Goal: Information Seeking & Learning: Find specific fact

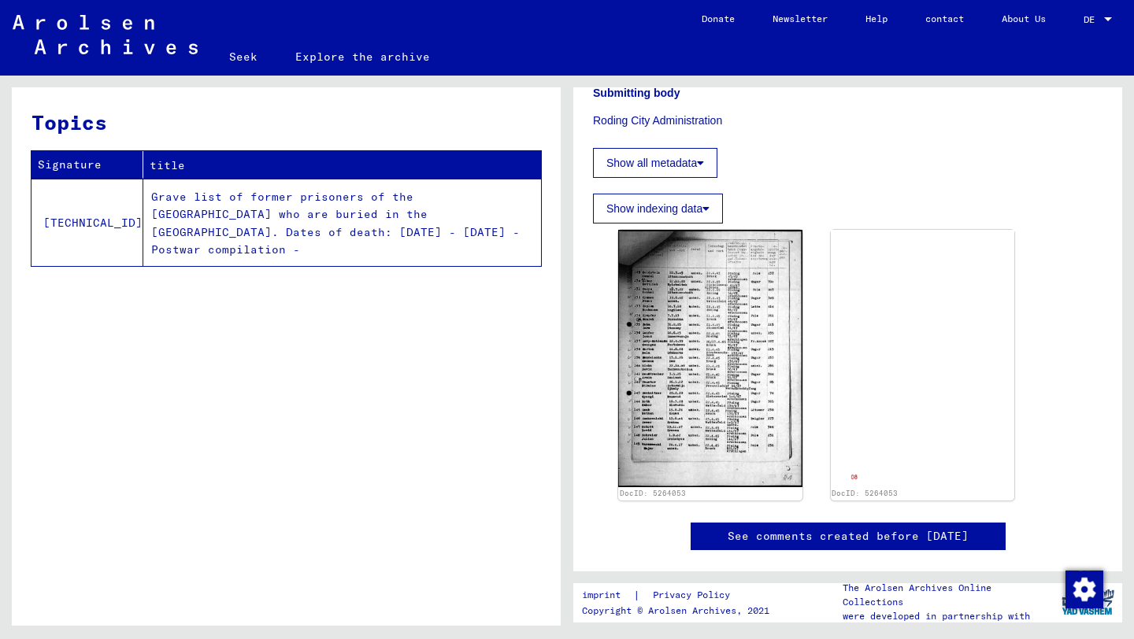
scroll to position [417, 0]
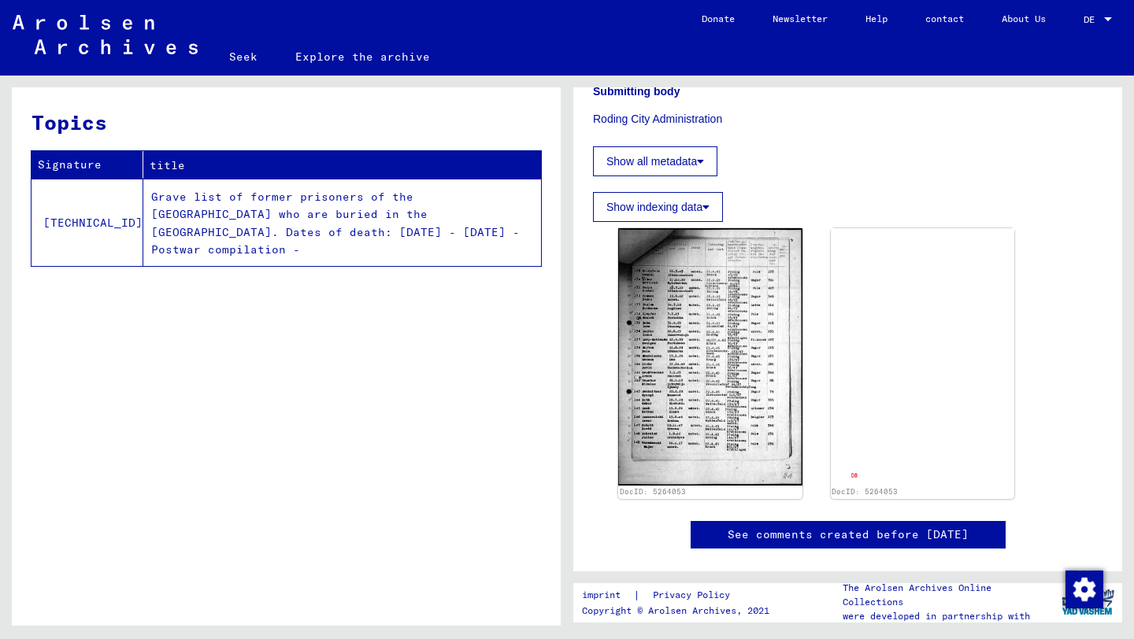
click at [705, 176] on button "Show all metadata" at bounding box center [655, 161] width 124 height 30
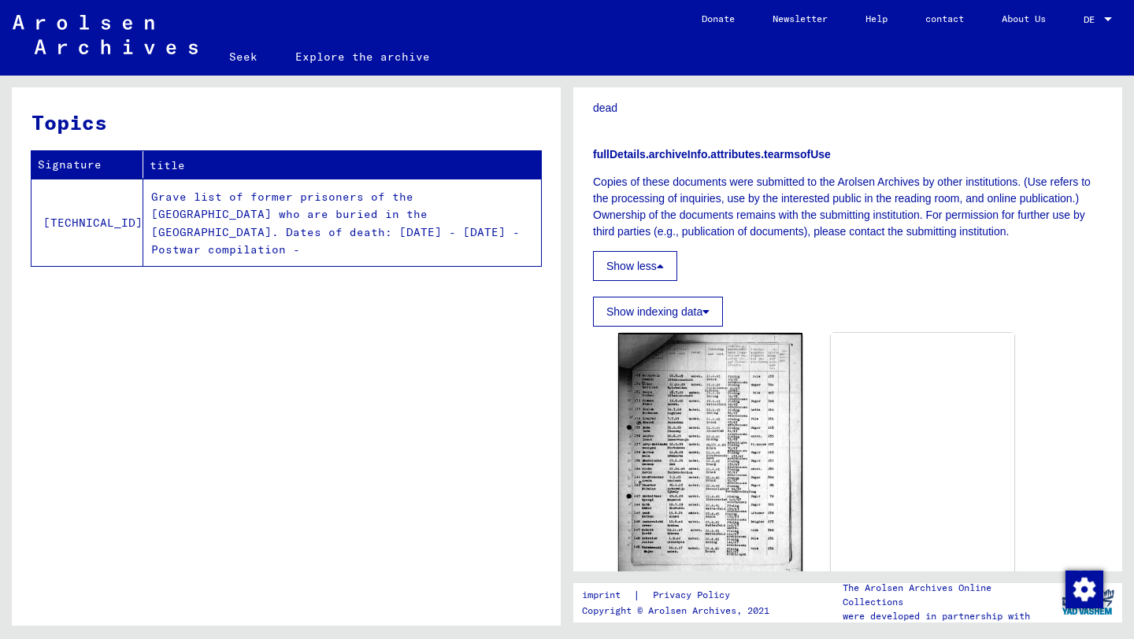
scroll to position [712, 0]
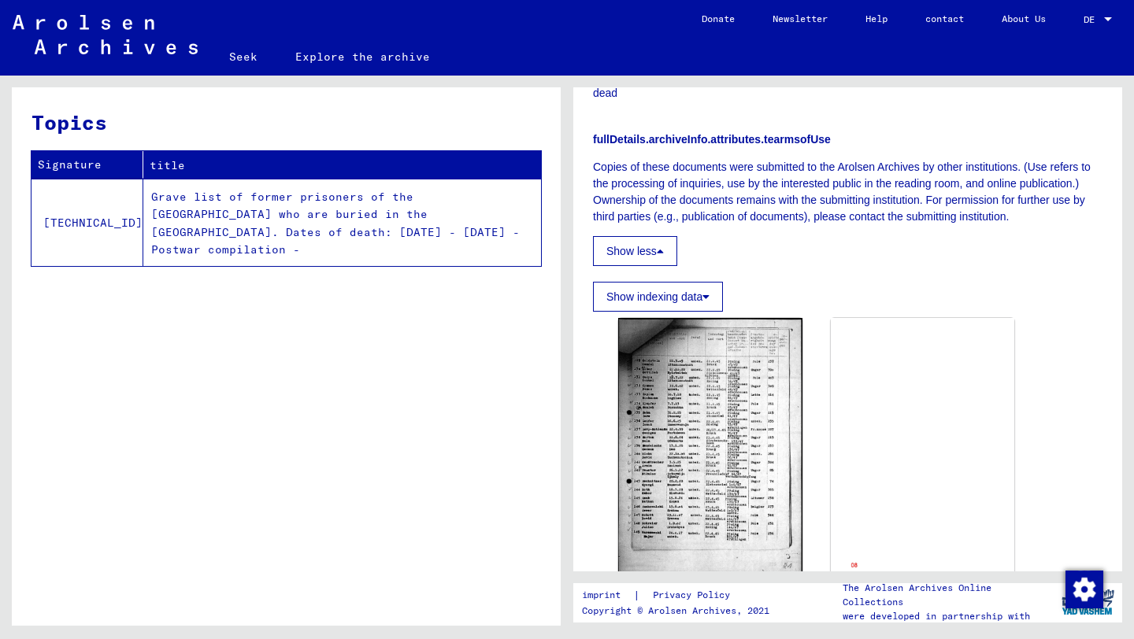
click at [242, 57] on font "Seek" at bounding box center [243, 57] width 28 height 14
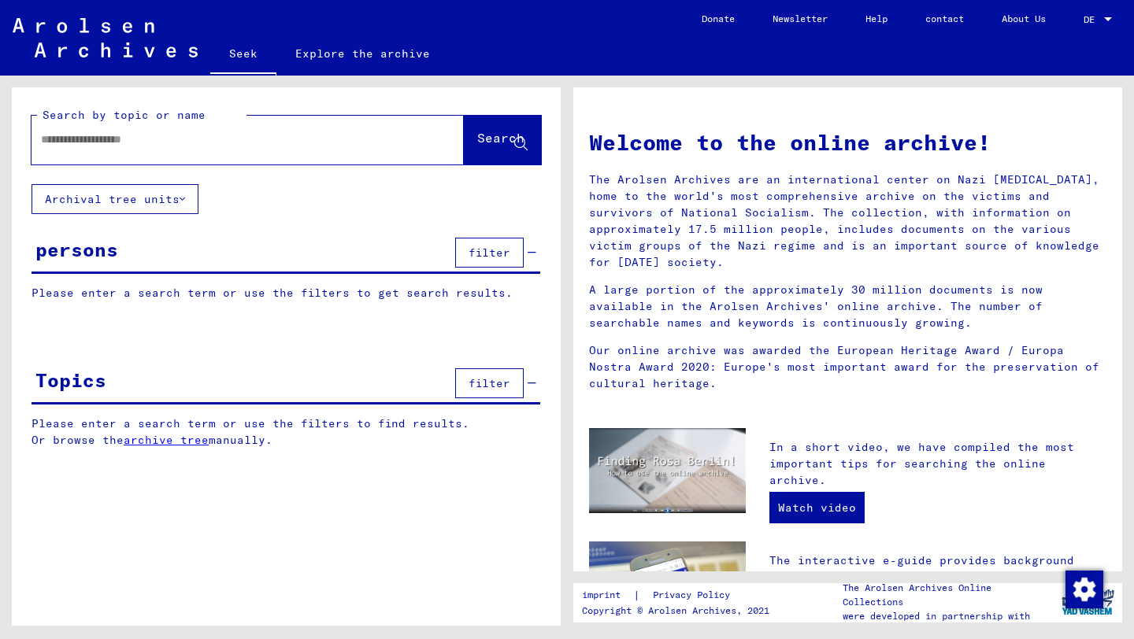
click at [186, 146] on input "text" at bounding box center [229, 139] width 376 height 17
paste input "*******"
type input "*******"
click at [499, 129] on button "Search" at bounding box center [502, 140] width 77 height 49
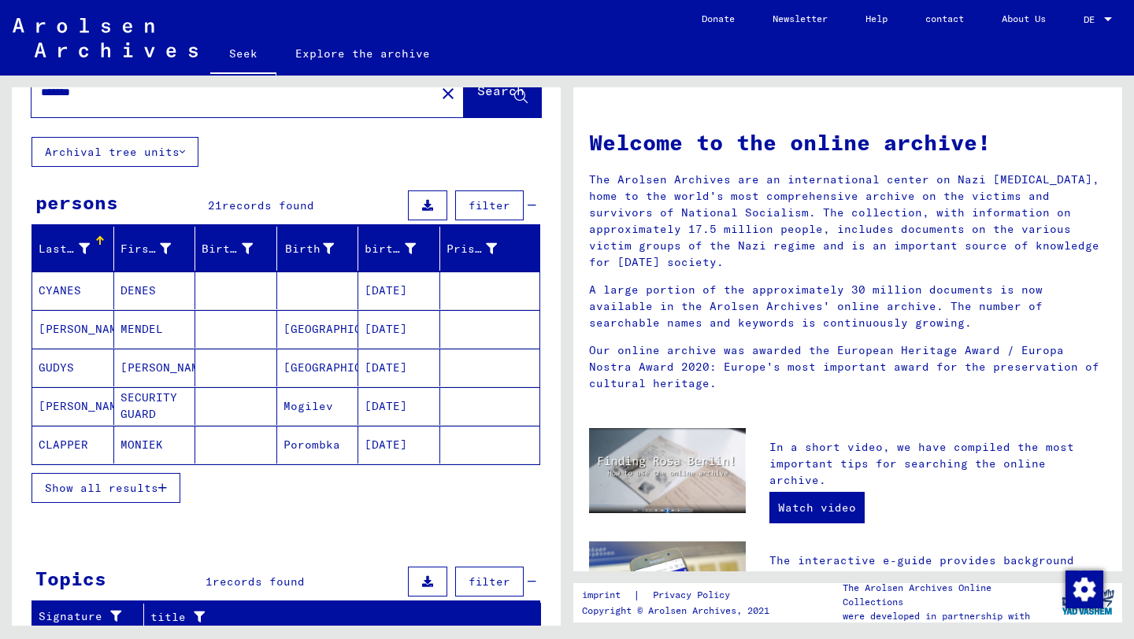
scroll to position [17, 0]
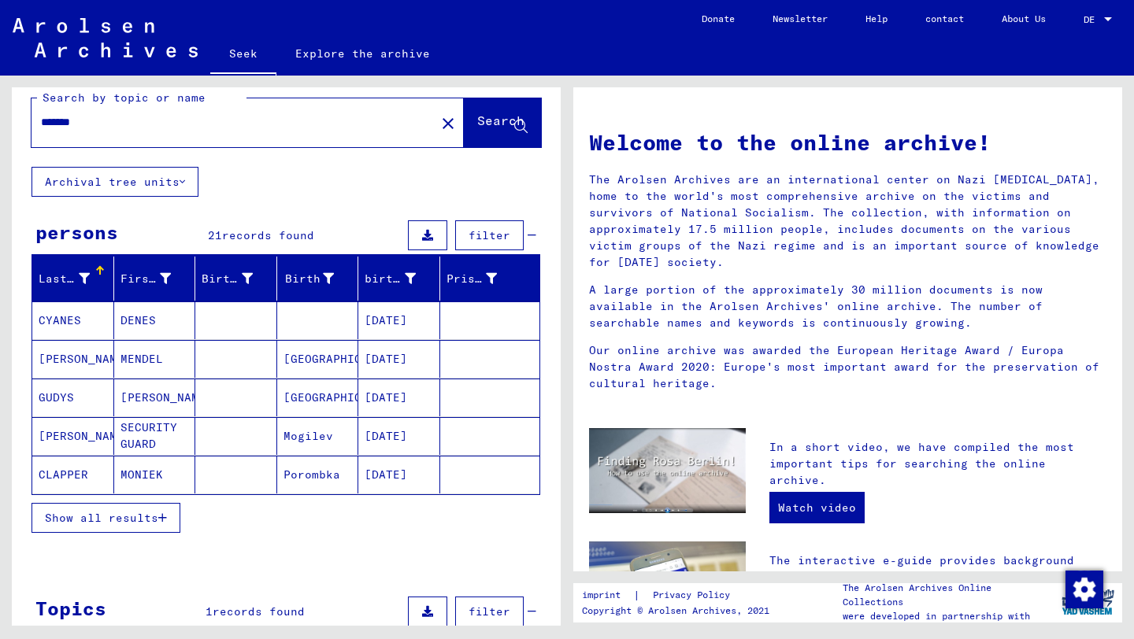
click at [112, 516] on font "Show all results" at bounding box center [101, 518] width 113 height 14
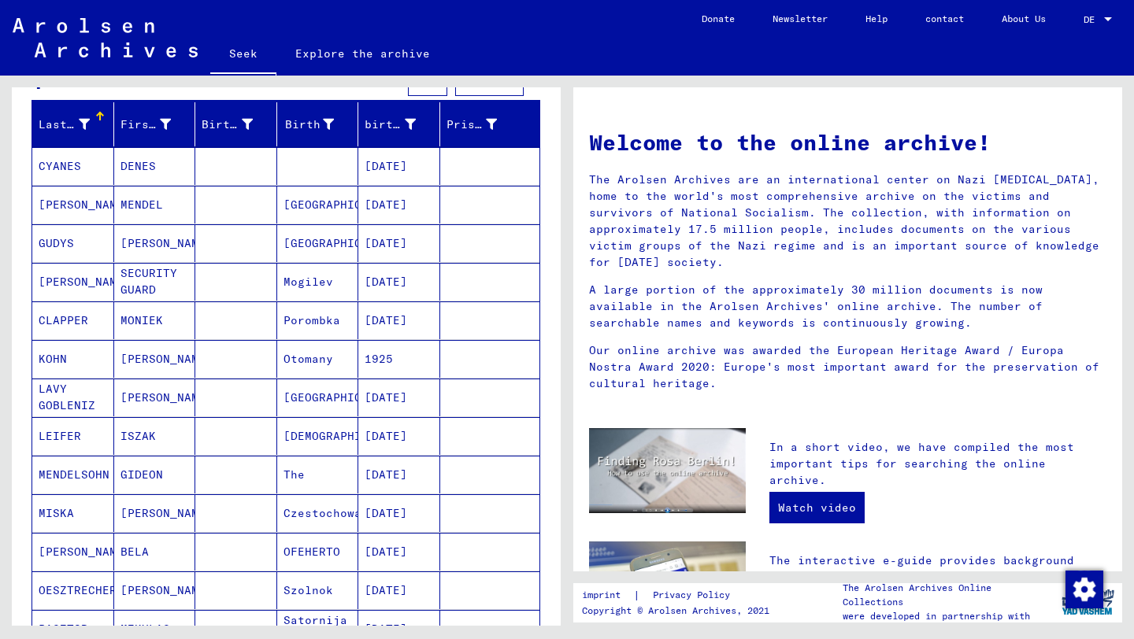
scroll to position [0, 0]
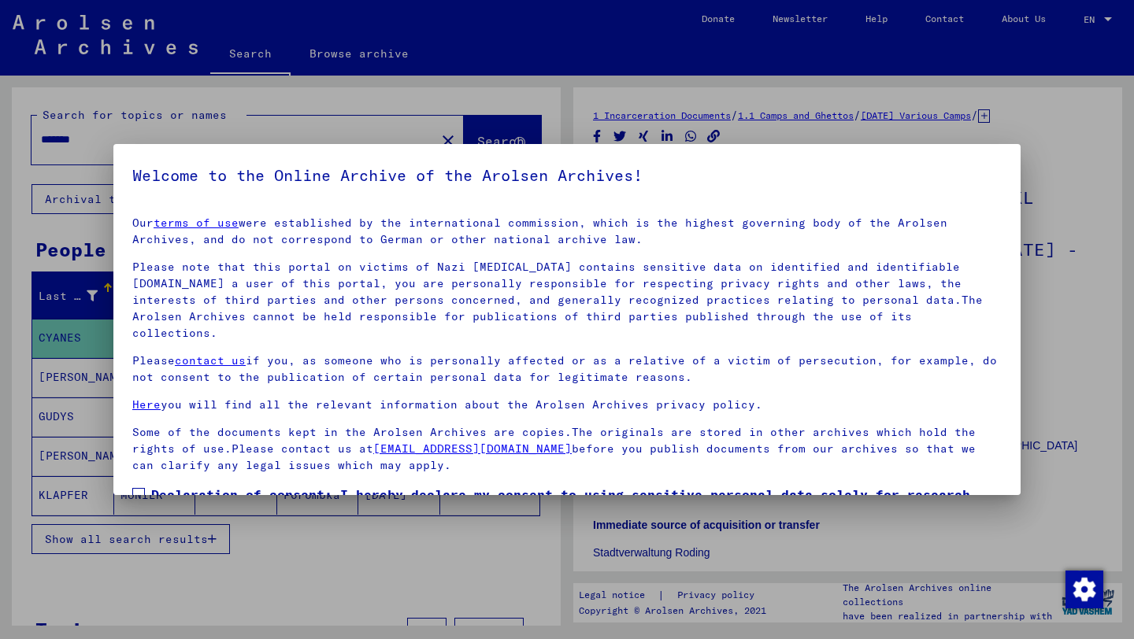
scroll to position [86, 0]
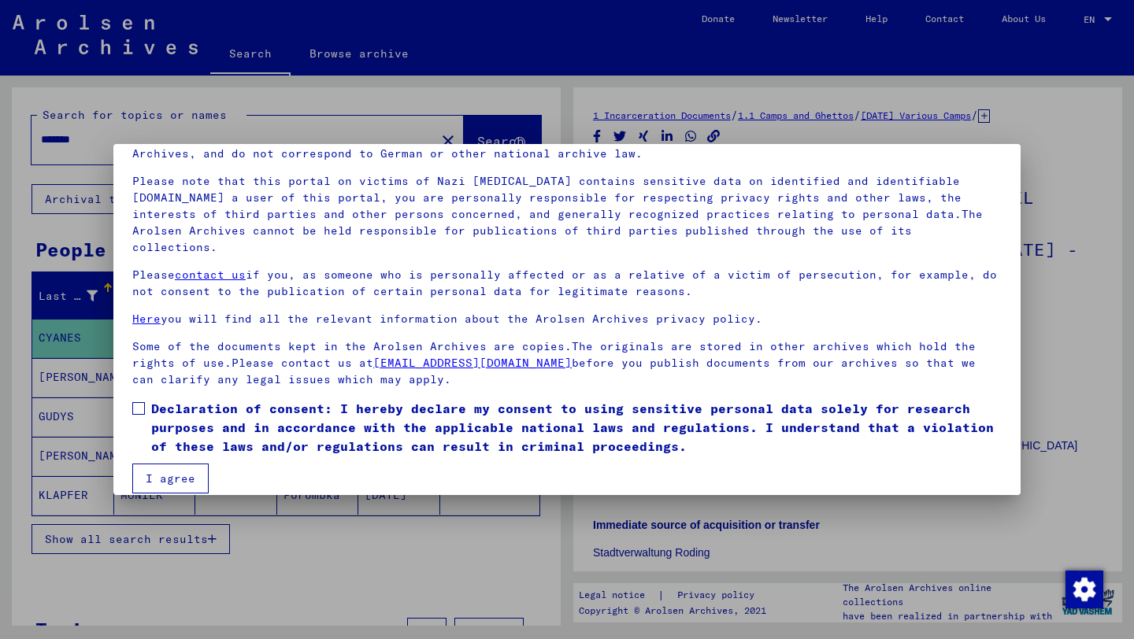
click at [148, 399] on label "Declaration of consent: I hereby declare my consent to using sensitive personal…" at bounding box center [566, 427] width 869 height 57
click at [164, 466] on button "I agree" at bounding box center [170, 479] width 76 height 30
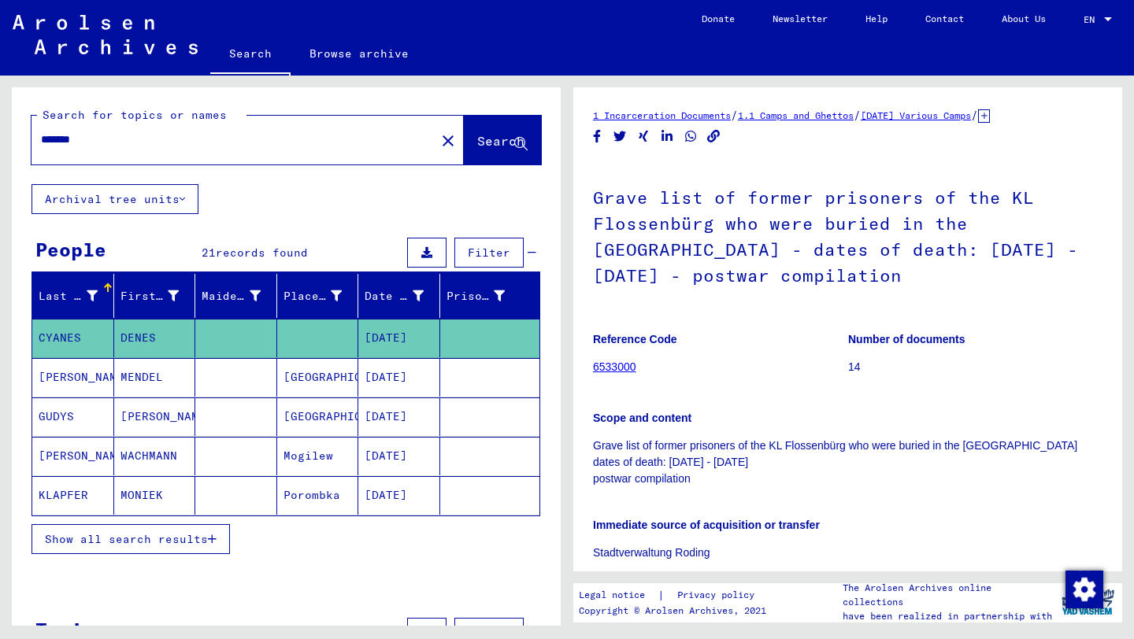
click at [157, 145] on input "*******" at bounding box center [233, 139] width 385 height 17
drag, startPoint x: 172, startPoint y: 142, endPoint x: 2, endPoint y: 139, distance: 170.8
click at [2, 139] on div "Search for topics or names ******* close Search Archival tree units People 21 r…" at bounding box center [283, 351] width 567 height 550
click at [235, 134] on input "text" at bounding box center [233, 139] width 385 height 17
paste input "**********"
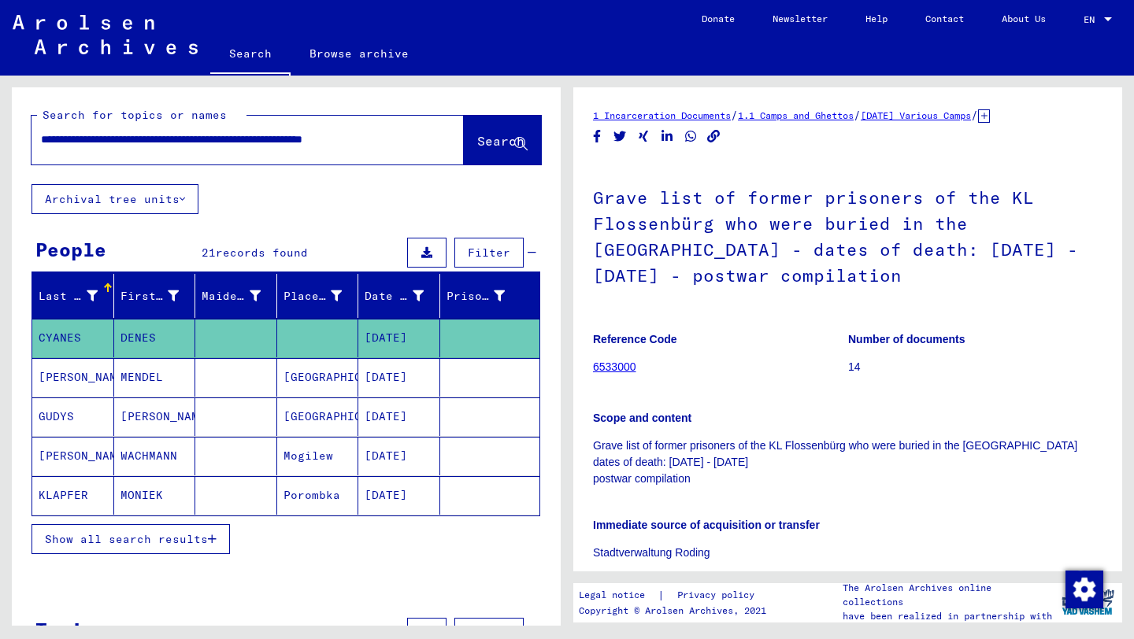
scroll to position [0, 88]
type input "**********"
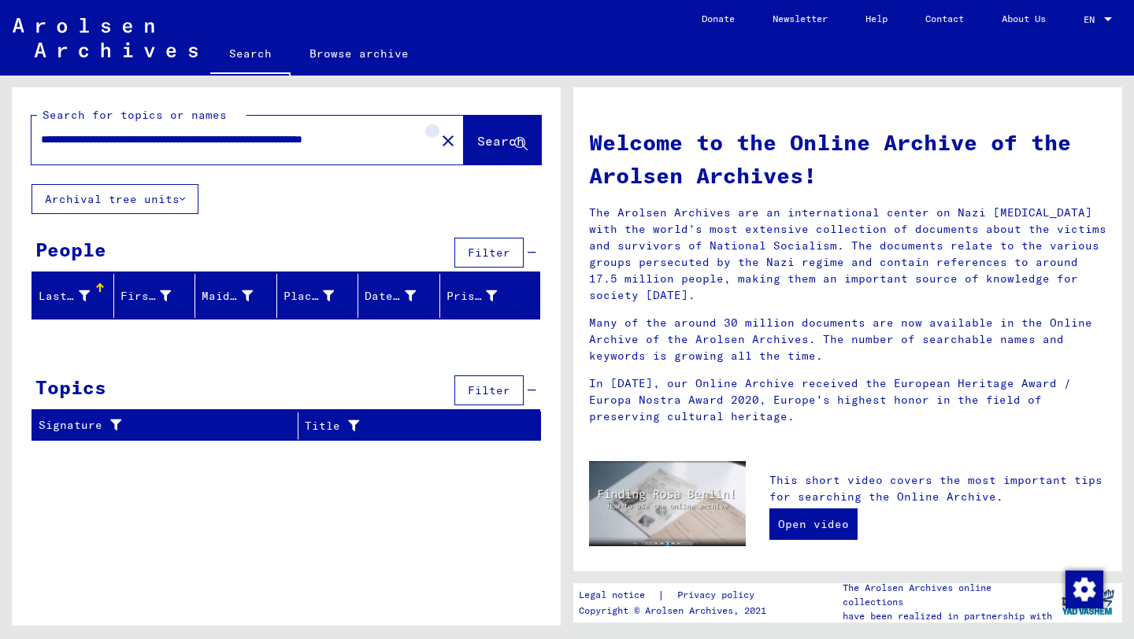
click at [438, 140] on mat-icon "close" at bounding box center [447, 140] width 19 height 19
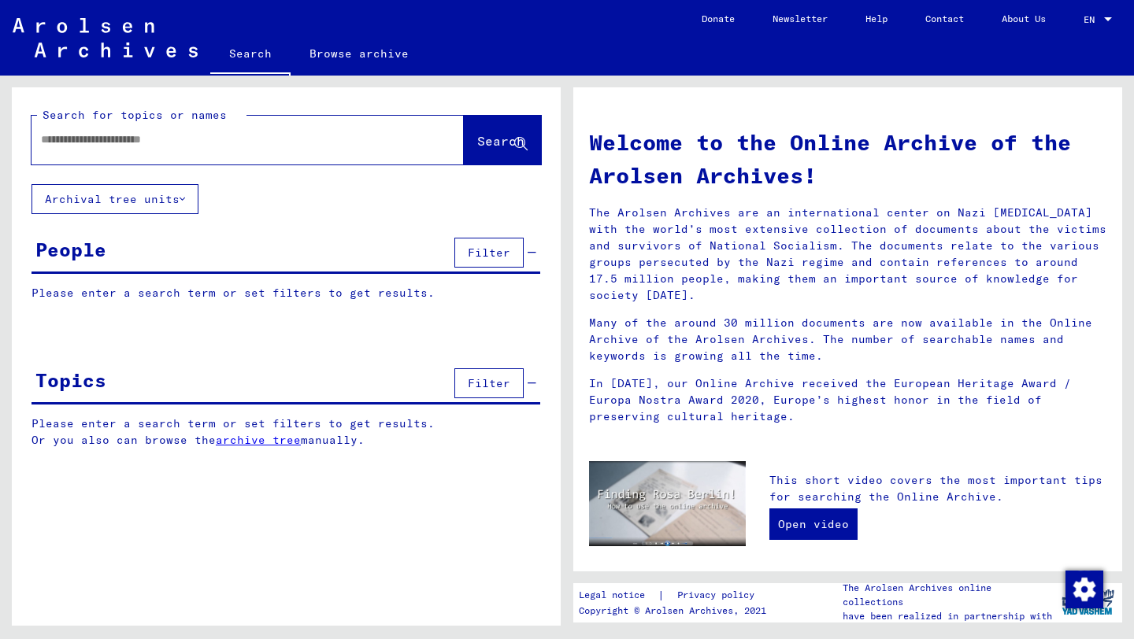
click at [247, 156] on div at bounding box center [223, 139] width 385 height 35
click at [242, 142] on input "text" at bounding box center [217, 139] width 353 height 17
paste input "**********"
drag, startPoint x: 341, startPoint y: 141, endPoint x: 0, endPoint y: 131, distance: 341.0
click at [0, 131] on div "**********" at bounding box center [283, 351] width 567 height 550
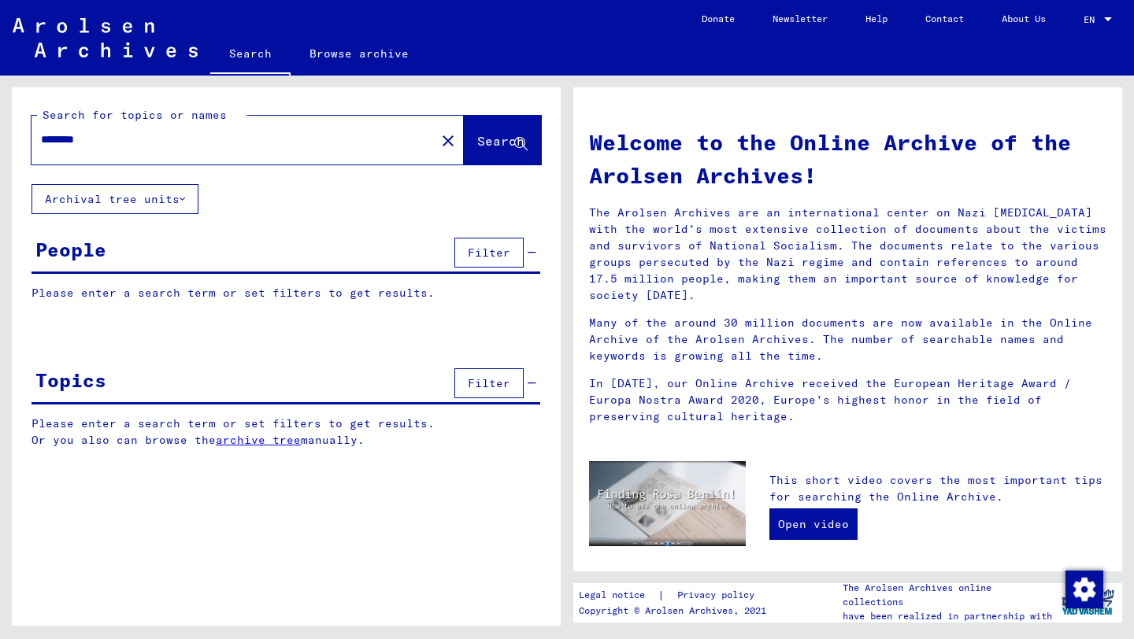
type input "********"
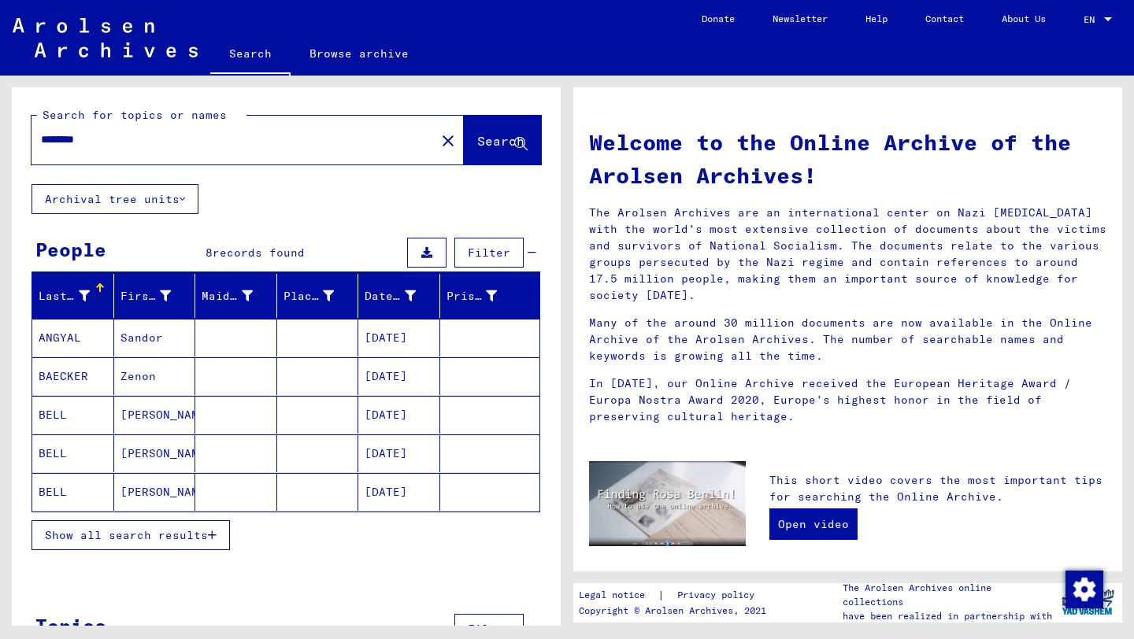
click at [214, 538] on icon "button" at bounding box center [212, 535] width 9 height 11
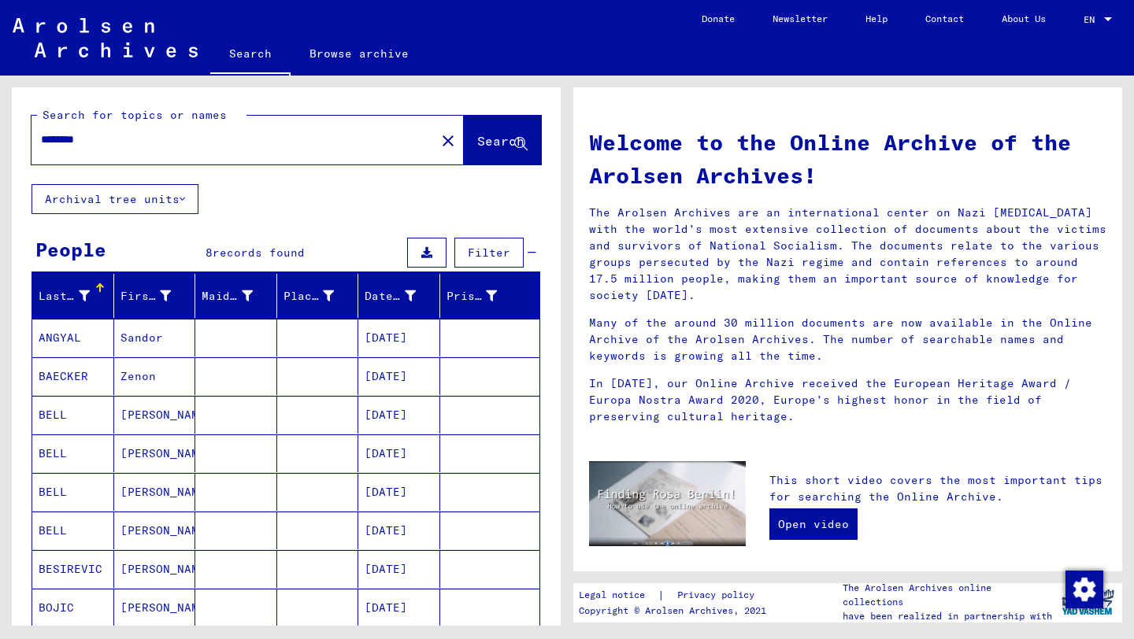
click at [253, 57] on link "Search" at bounding box center [250, 55] width 80 height 41
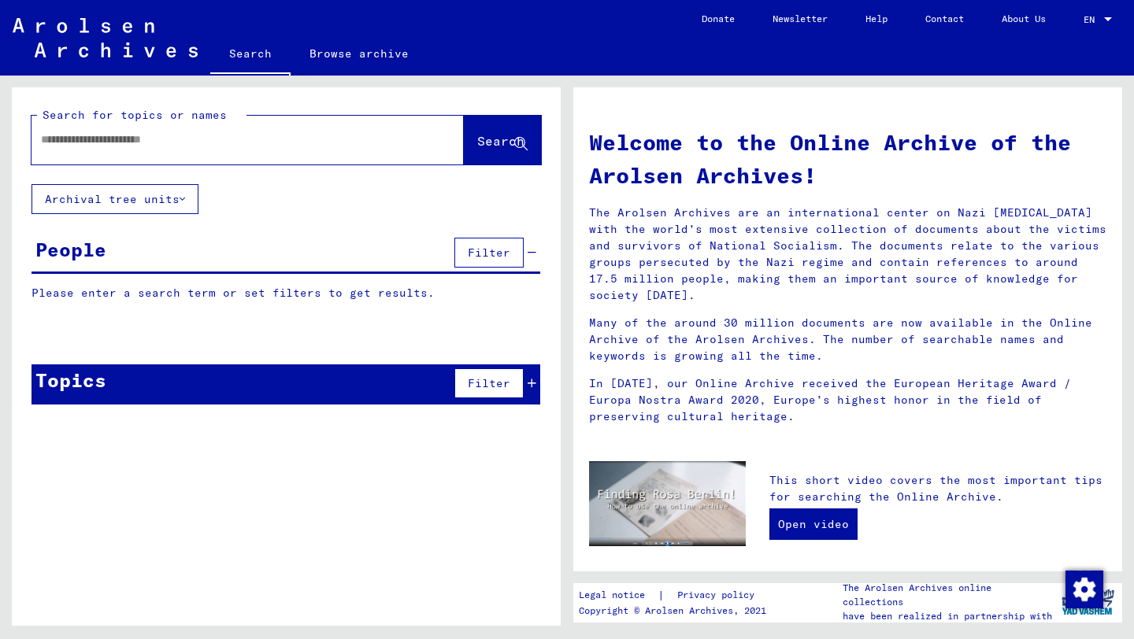
click at [178, 131] on input "text" at bounding box center [217, 139] width 353 height 17
type input "**********"
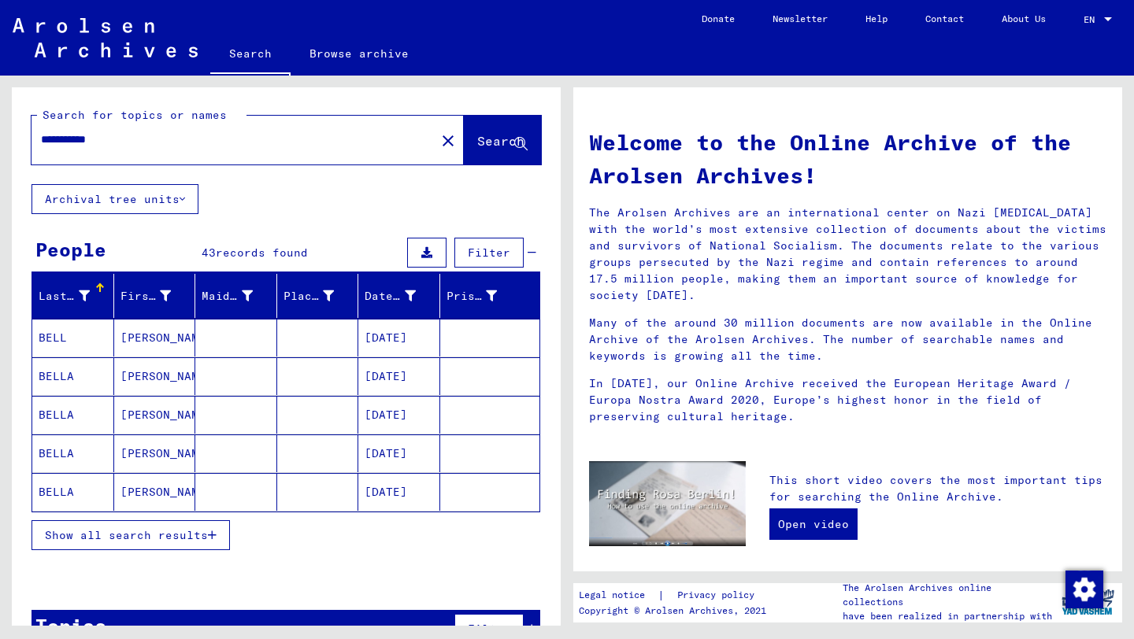
click at [85, 297] on icon at bounding box center [84, 295] width 11 height 11
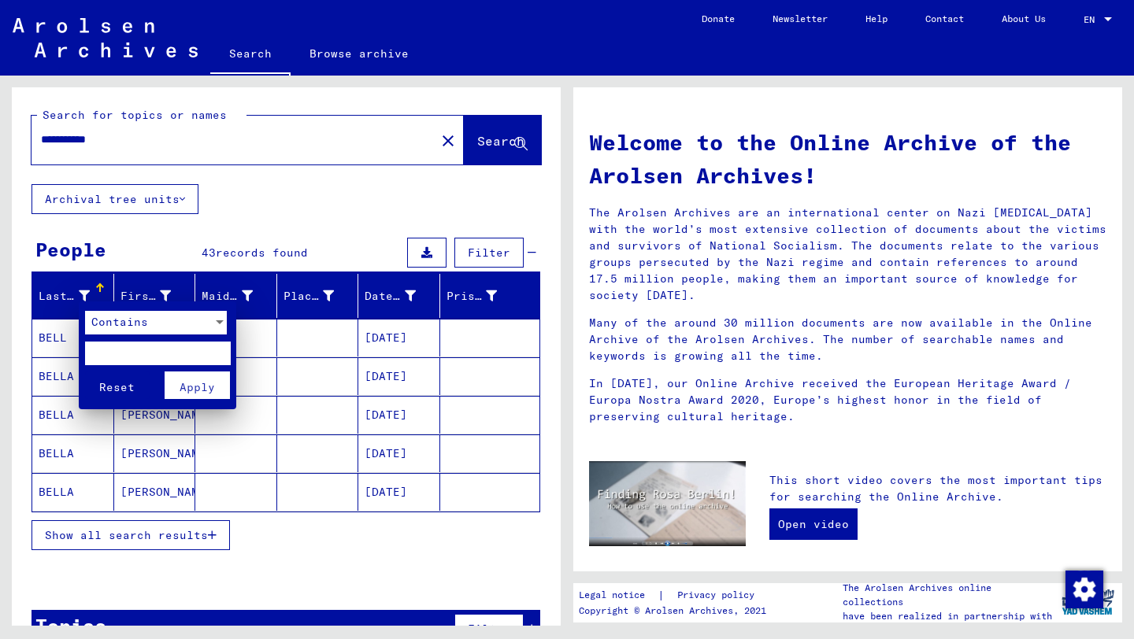
click at [117, 353] on input "text" at bounding box center [158, 354] width 146 height 24
type input "******"
click at [85, 372] on button "Reset" at bounding box center [117, 386] width 65 height 28
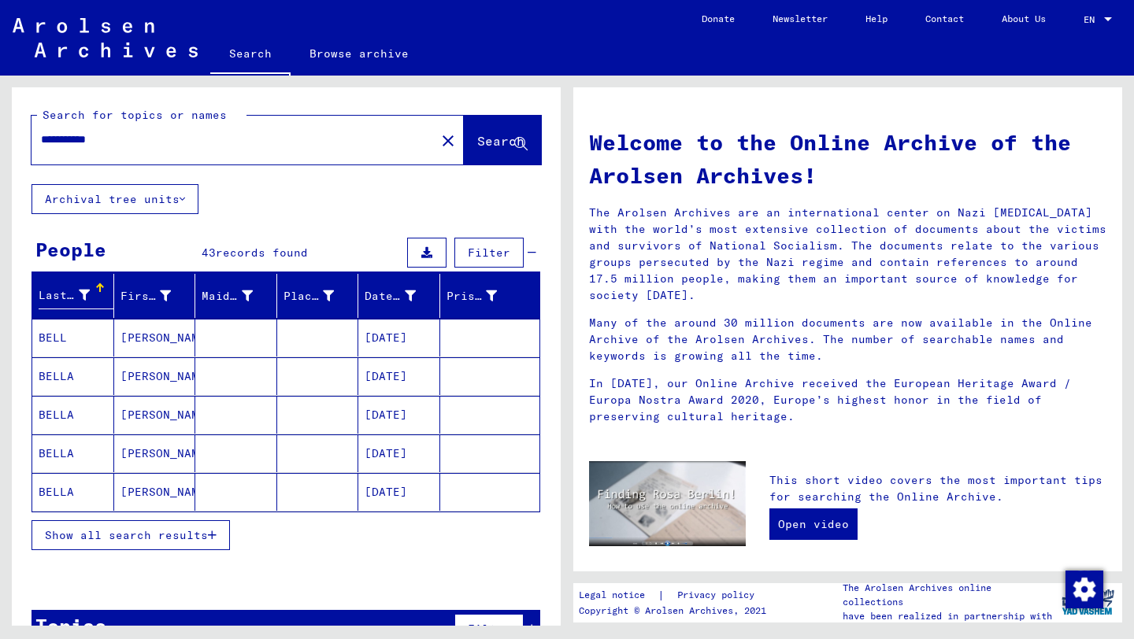
scroll to position [41, 0]
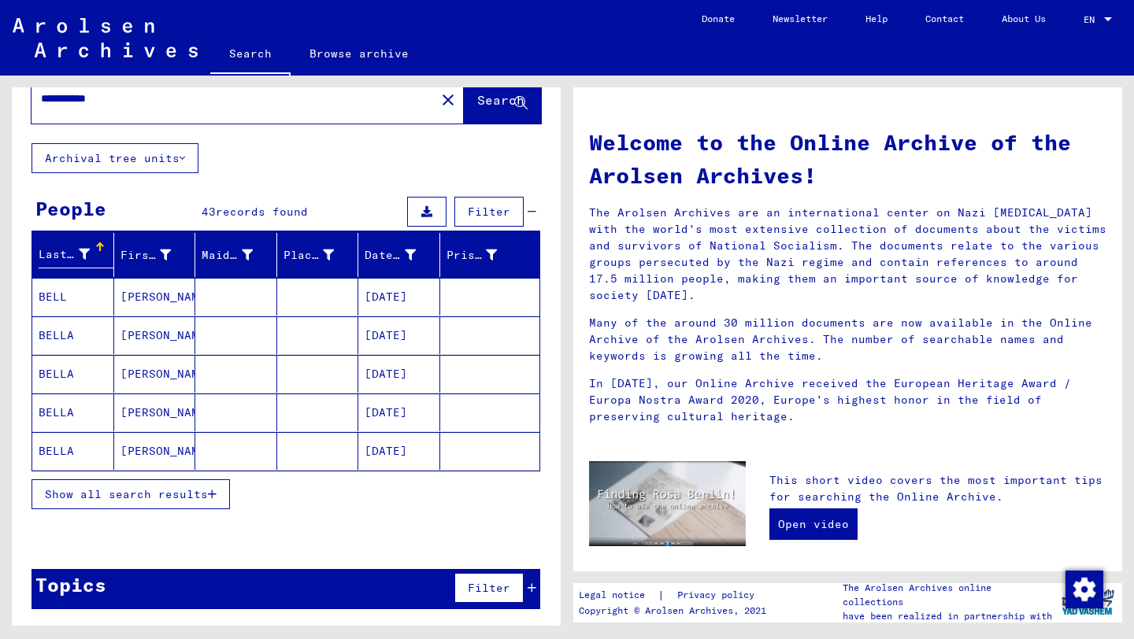
click at [162, 492] on span "Show all search results" at bounding box center [126, 494] width 163 height 14
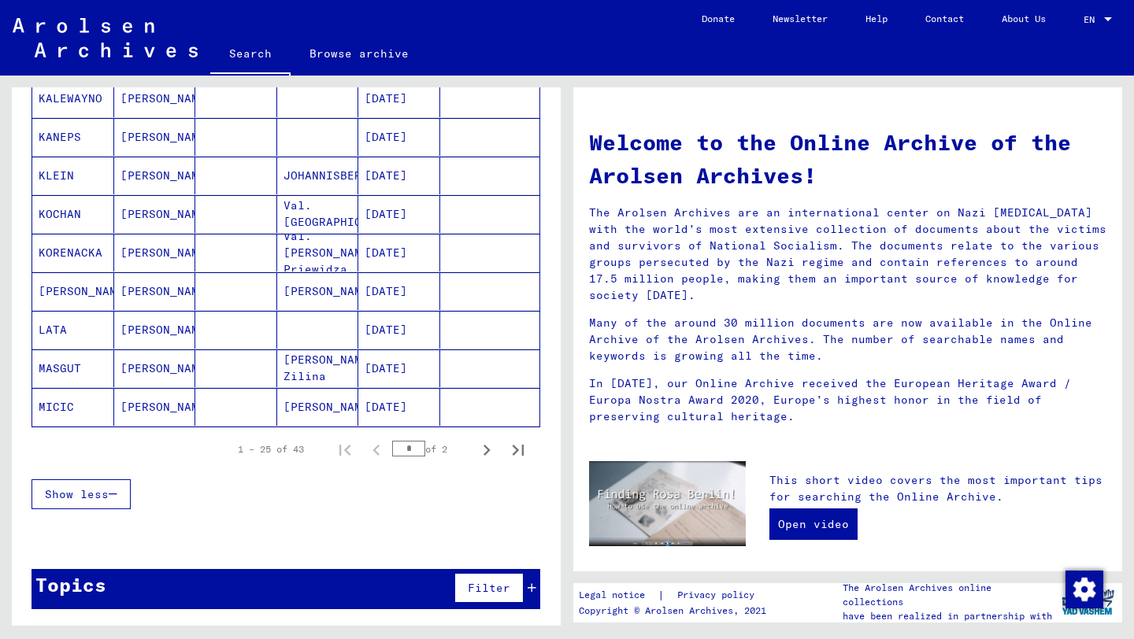
scroll to position [853, 0]
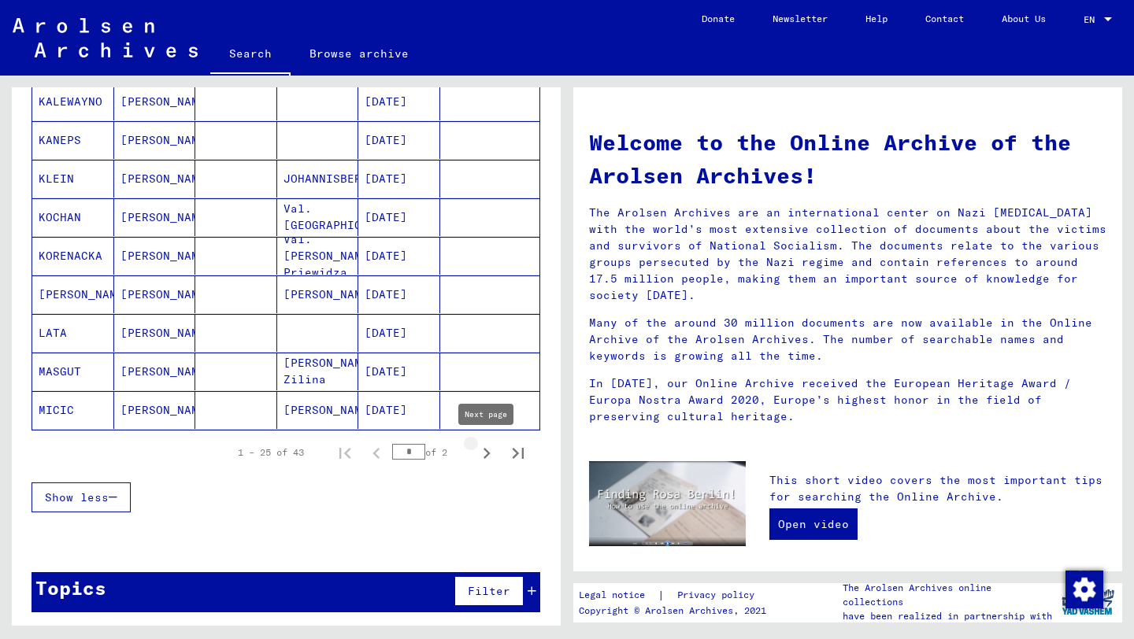
click at [487, 453] on icon "Next page" at bounding box center [486, 453] width 7 height 11
type input "*"
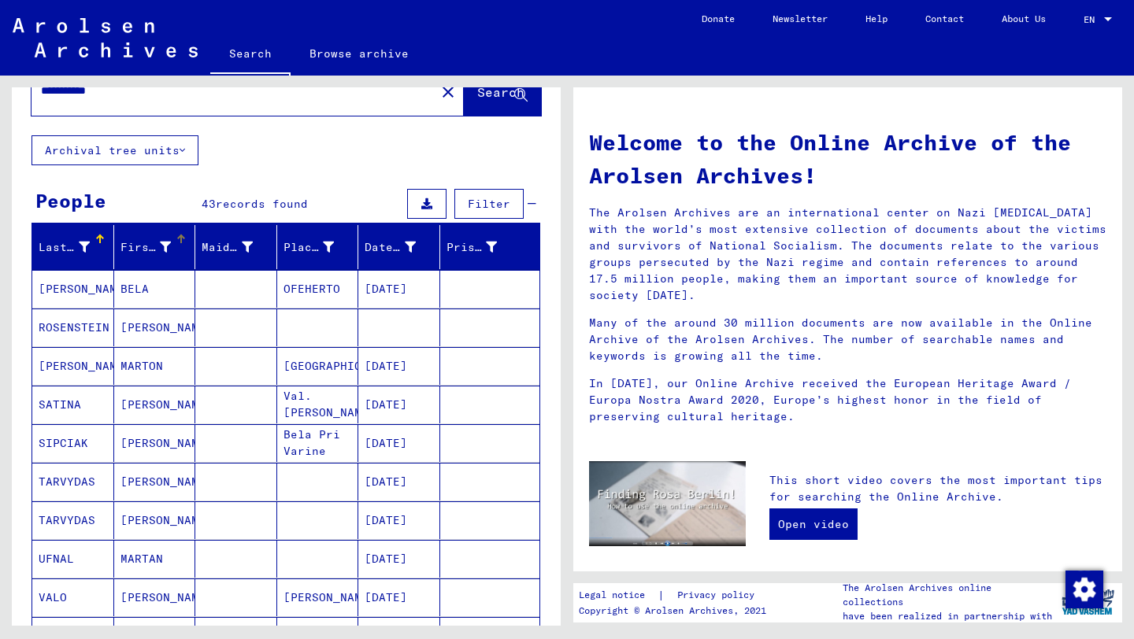
scroll to position [50, 0]
click at [131, 287] on mat-cell "BELA" at bounding box center [155, 288] width 82 height 38
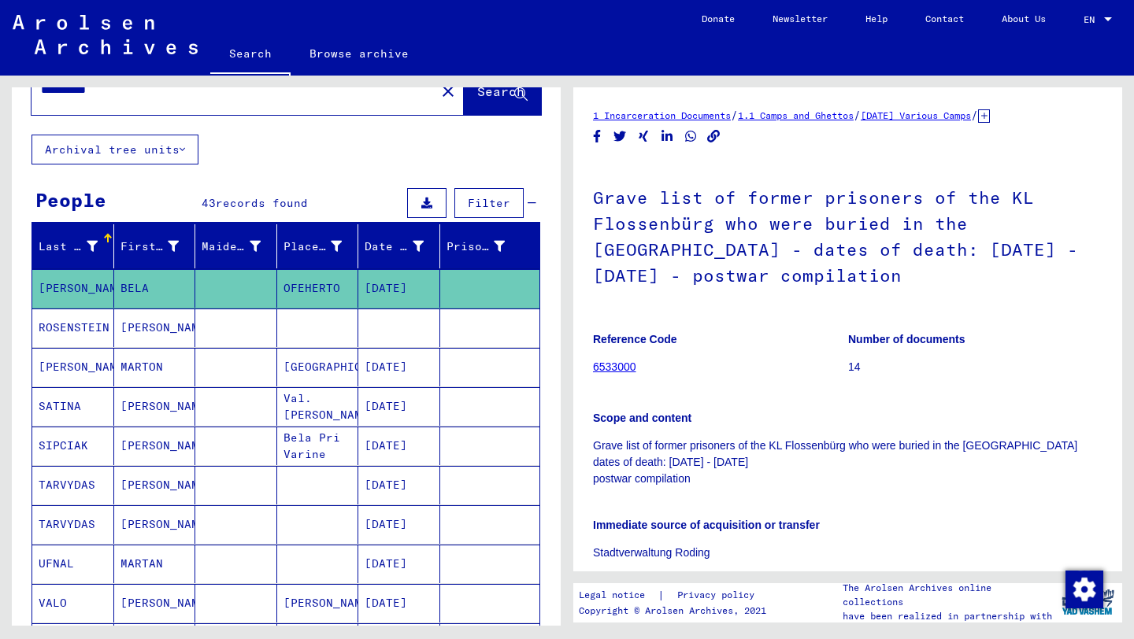
click at [76, 290] on mat-cell "[PERSON_NAME]" at bounding box center [73, 288] width 82 height 39
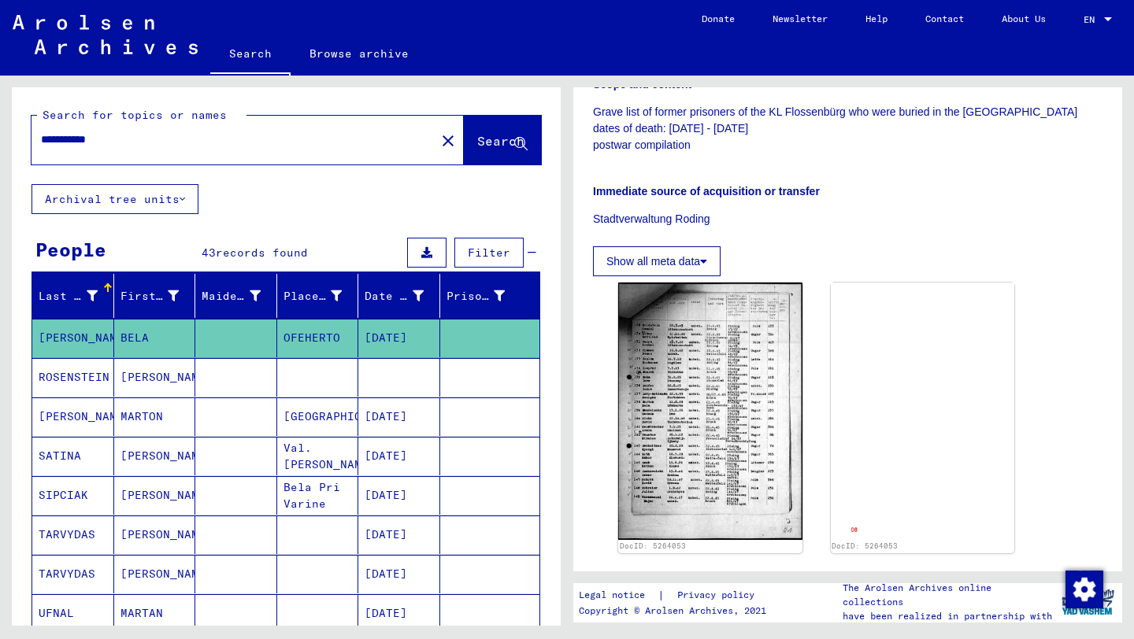
click at [387, 334] on mat-cell "[DATE]" at bounding box center [399, 338] width 82 height 39
click at [128, 344] on mat-cell "BELA" at bounding box center [155, 338] width 82 height 39
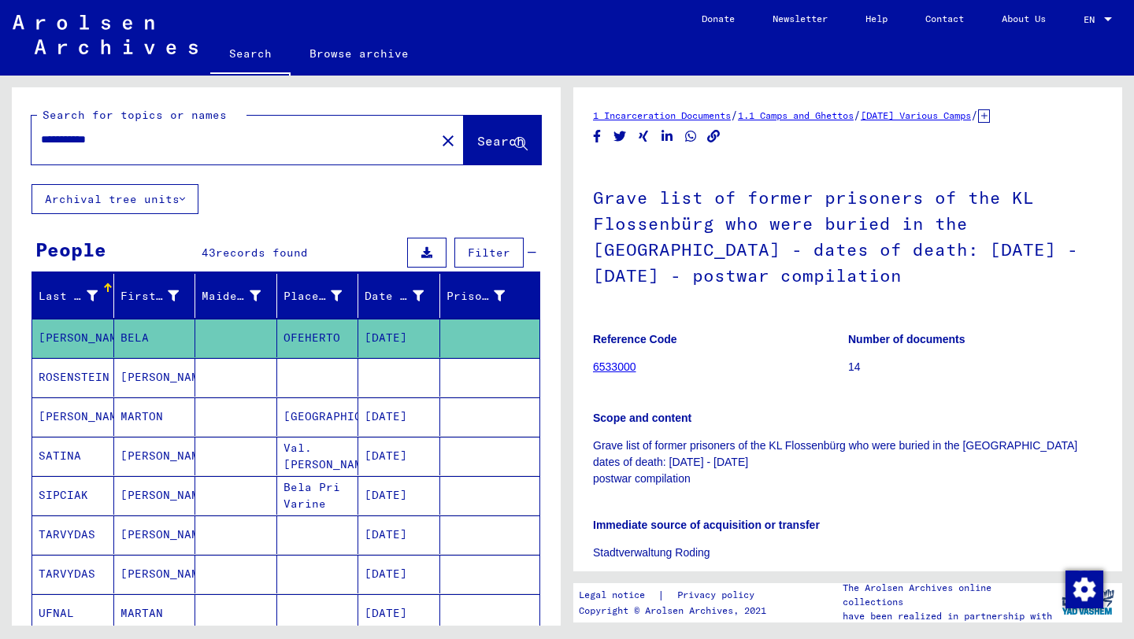
click at [942, 119] on link "[DATE] Various Camps" at bounding box center [915, 115] width 110 height 12
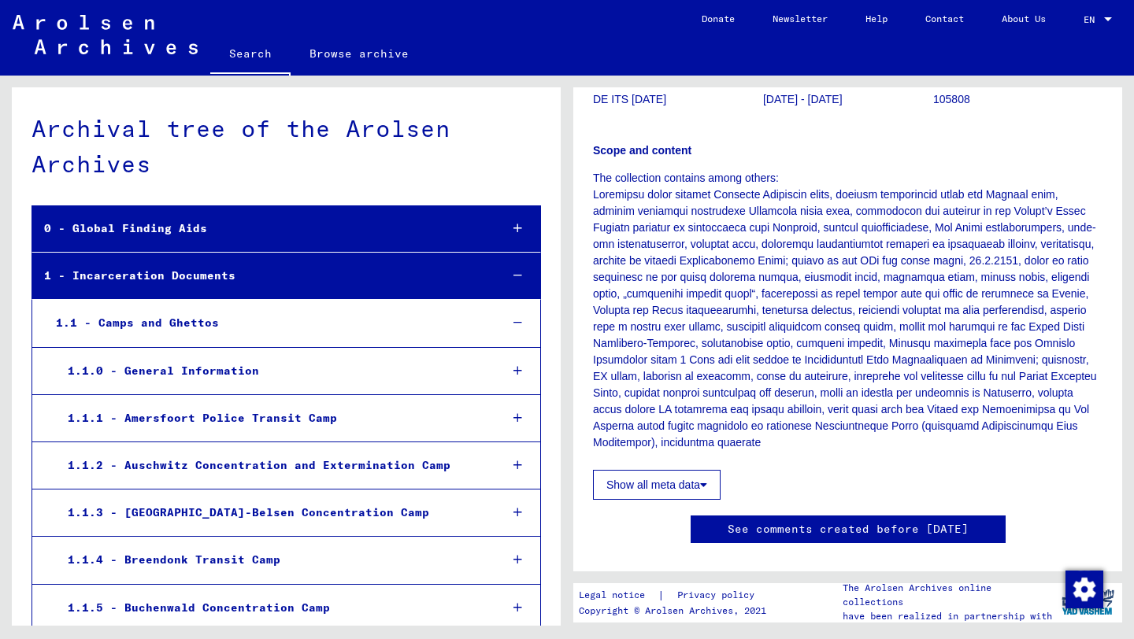
click at [290, 464] on div "1.1.2 - Auschwitz Concentration and Extermination Camp" at bounding box center [271, 465] width 431 height 31
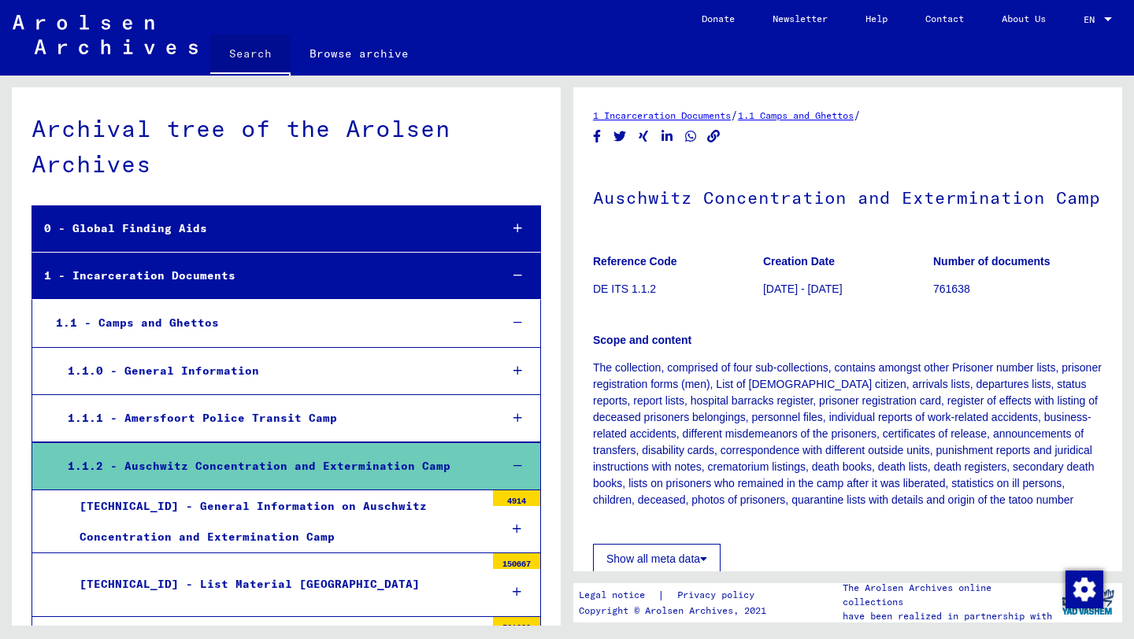
click at [242, 55] on link "Search" at bounding box center [250, 55] width 80 height 41
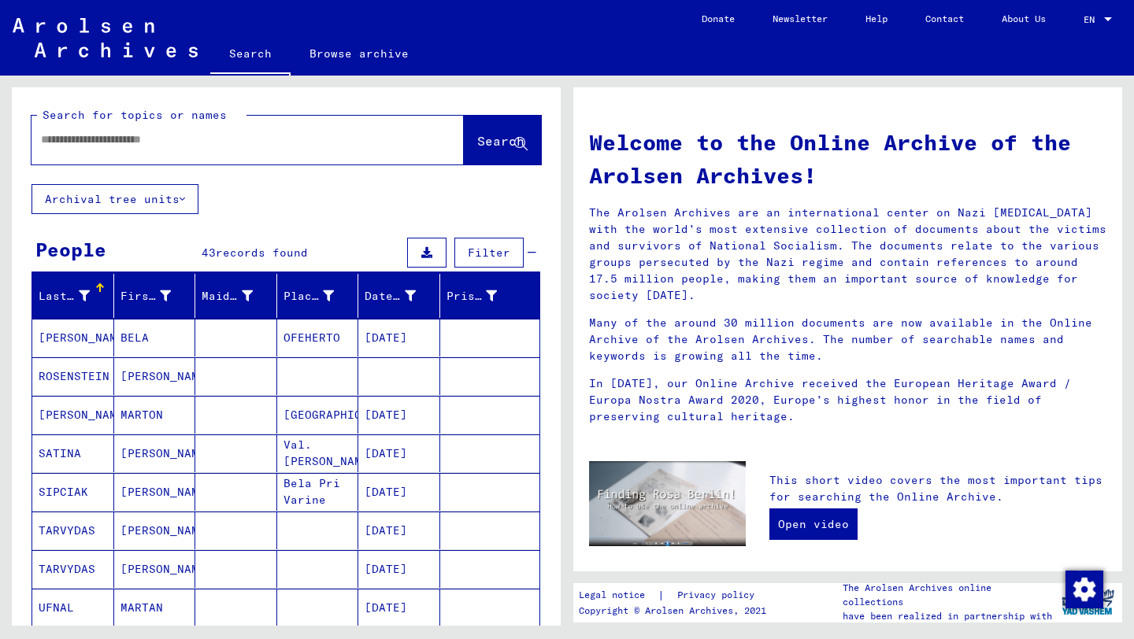
click at [198, 139] on input "text" at bounding box center [229, 139] width 376 height 17
click at [216, 143] on input "text" at bounding box center [229, 139] width 376 height 17
type input "*"
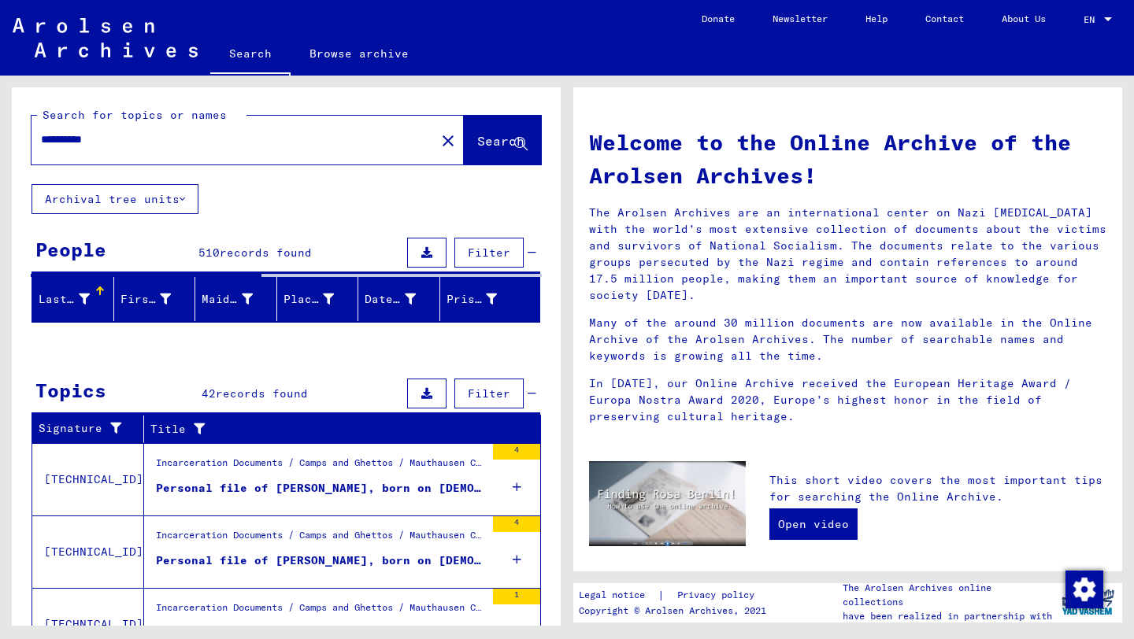
click at [70, 139] on input "**********" at bounding box center [229, 139] width 376 height 17
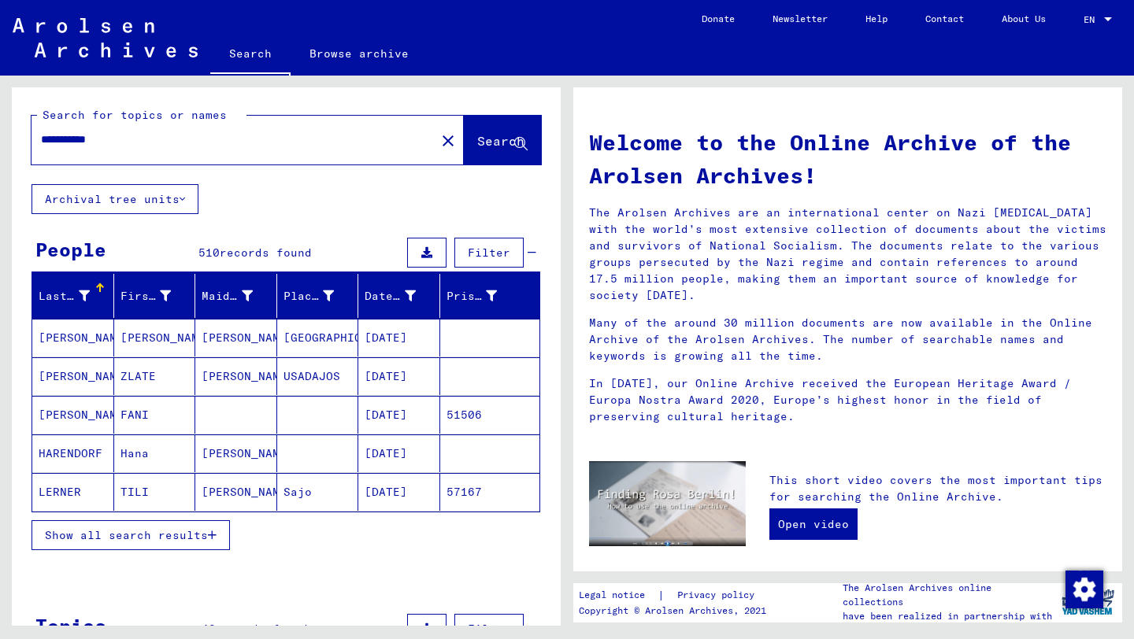
click at [176, 146] on input "**********" at bounding box center [229, 139] width 376 height 17
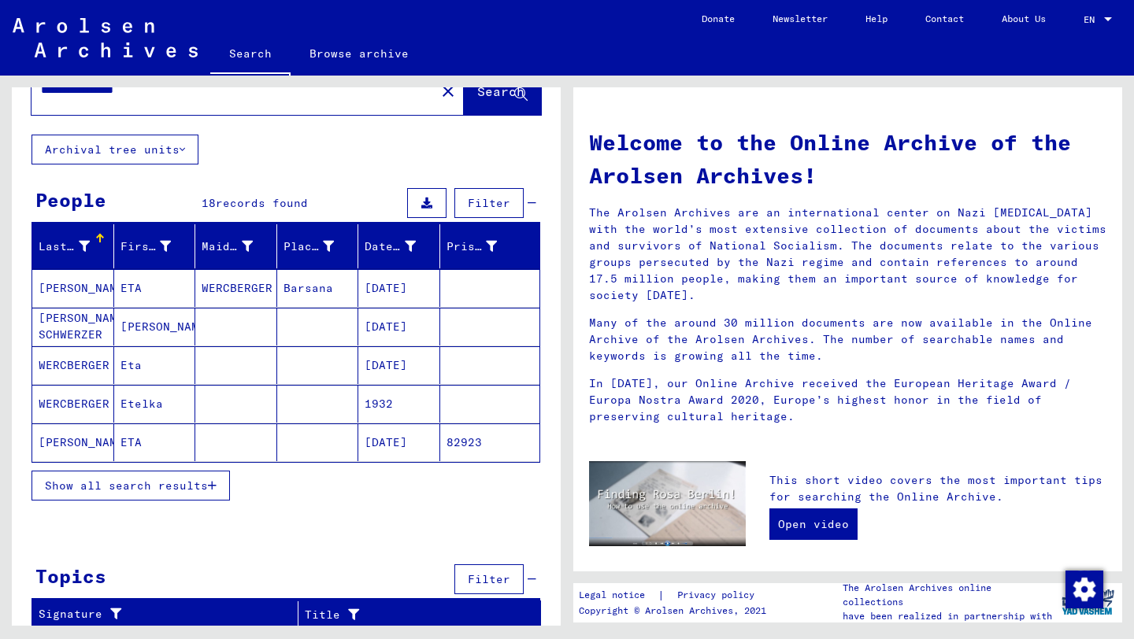
scroll to position [54, 0]
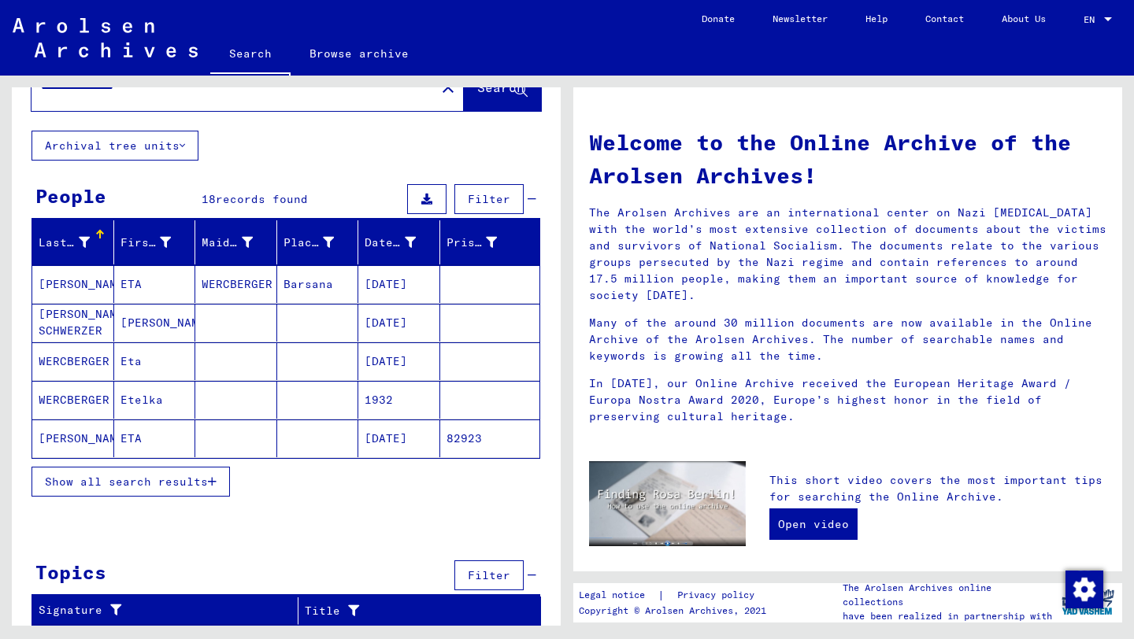
click at [204, 479] on span "Show all search results" at bounding box center [126, 482] width 163 height 14
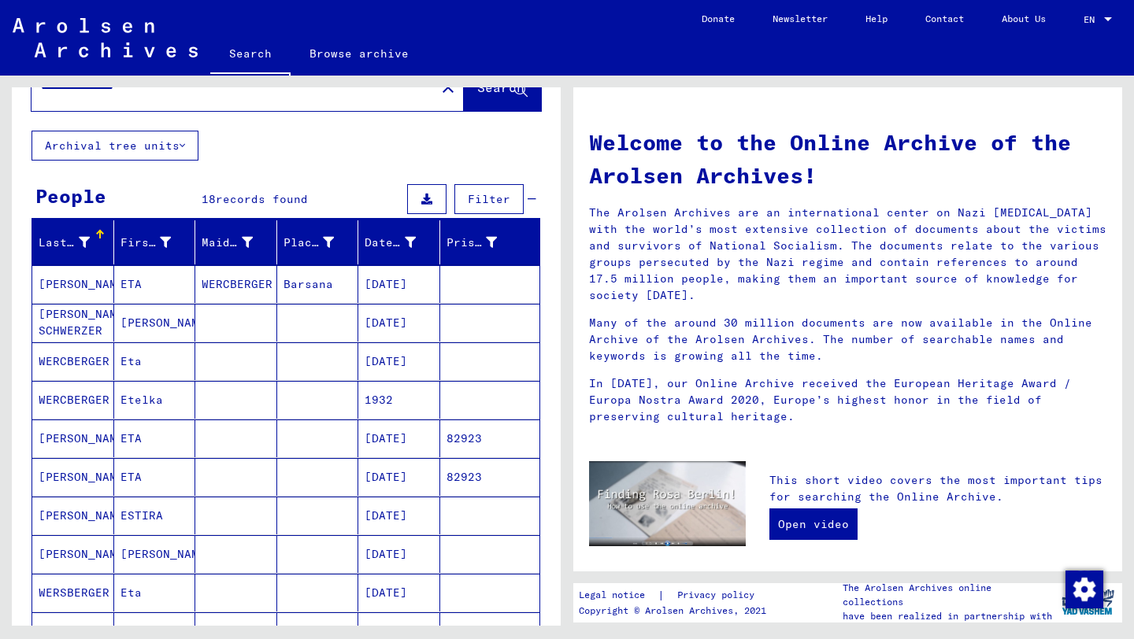
click at [80, 549] on mat-cell "WERCZBERGER" at bounding box center [73, 554] width 82 height 38
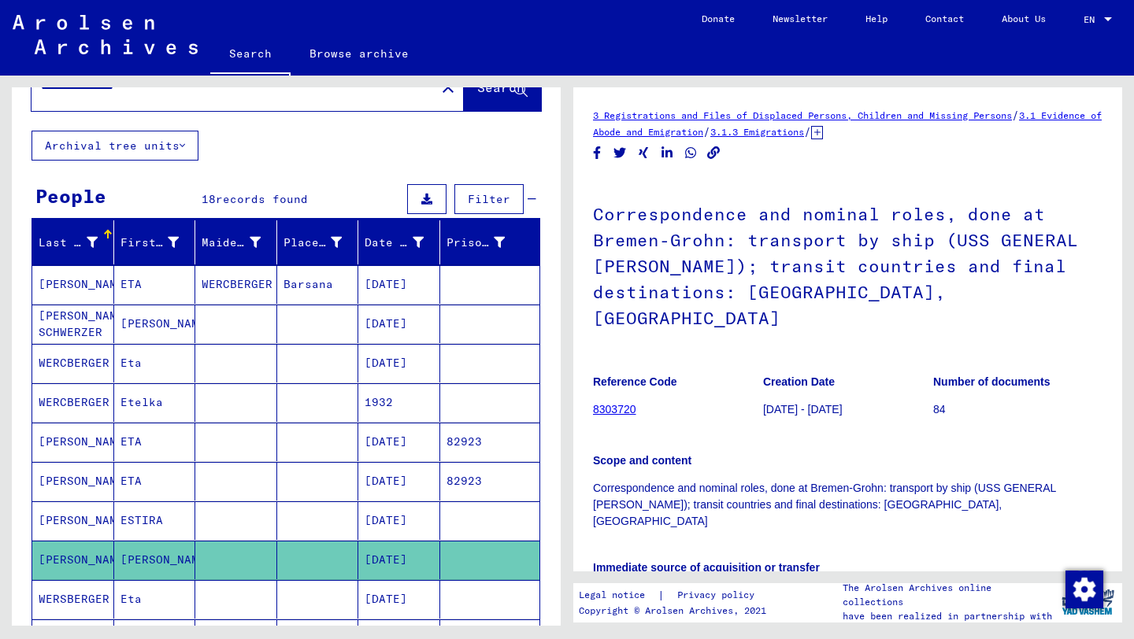
click at [139, 557] on mat-cell "Esther" at bounding box center [155, 560] width 82 height 39
click at [808, 259] on h1 "Correspondence and nominal roles, done at Bremen-Grohn: transport by ship (USS …" at bounding box center [847, 264] width 509 height 173
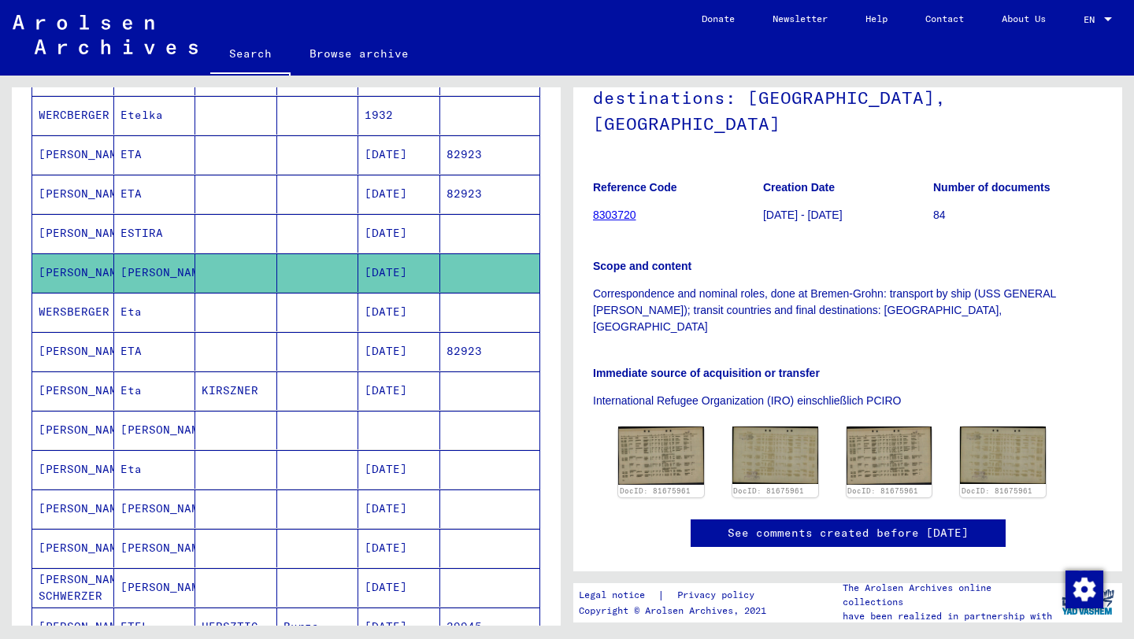
scroll to position [339, 0]
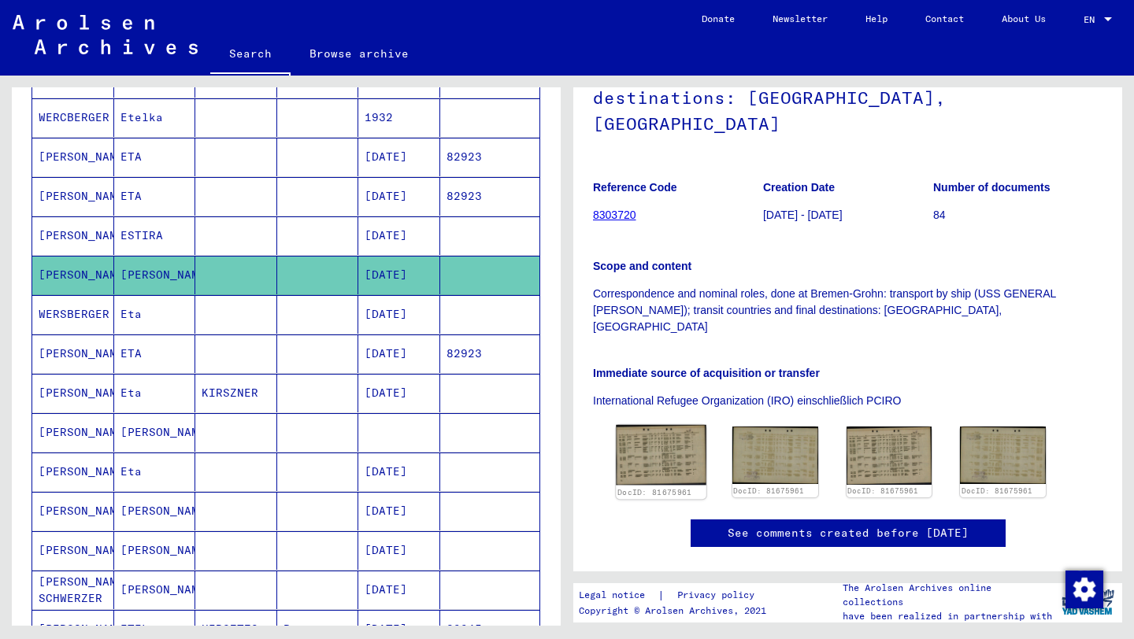
click at [645, 425] on img at bounding box center [661, 455] width 90 height 61
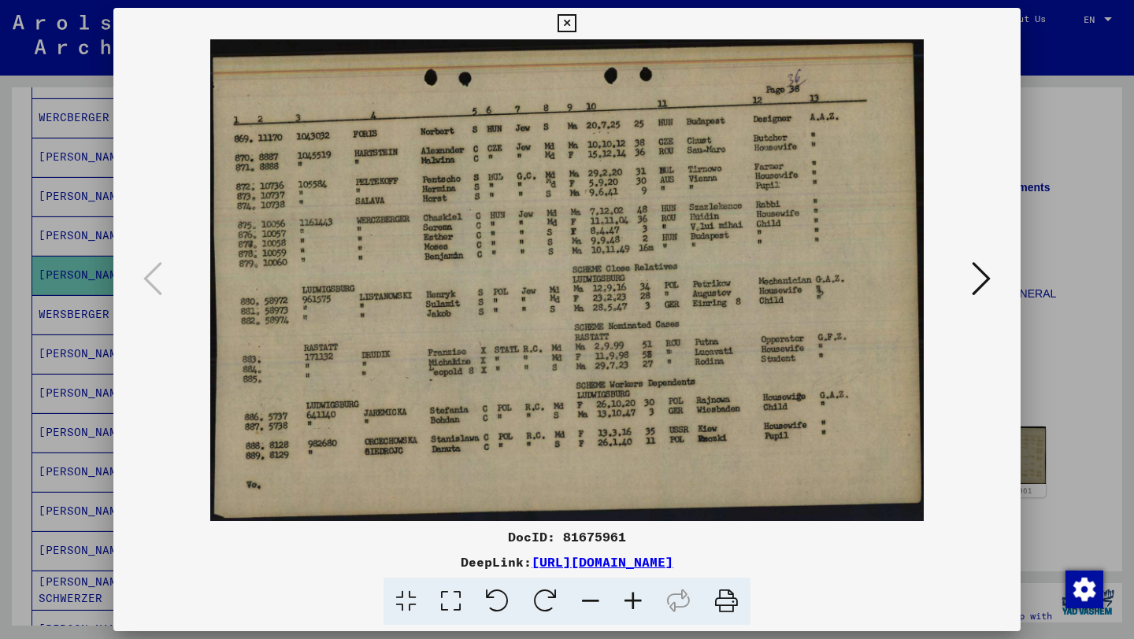
click at [561, 23] on icon at bounding box center [566, 23] width 18 height 19
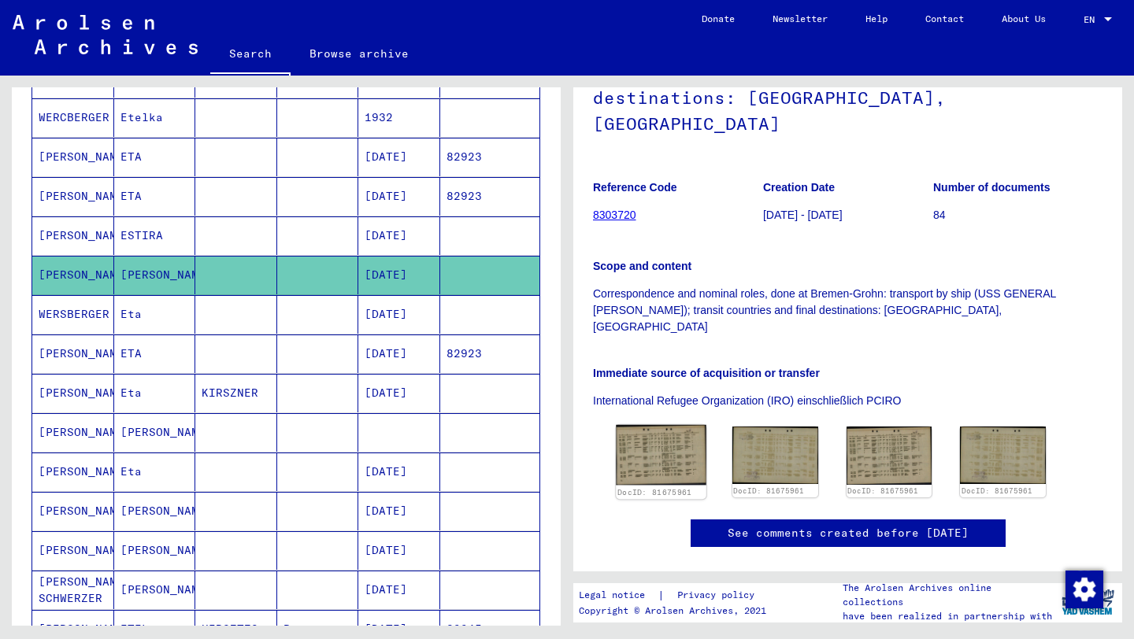
click at [671, 425] on img at bounding box center [661, 455] width 90 height 61
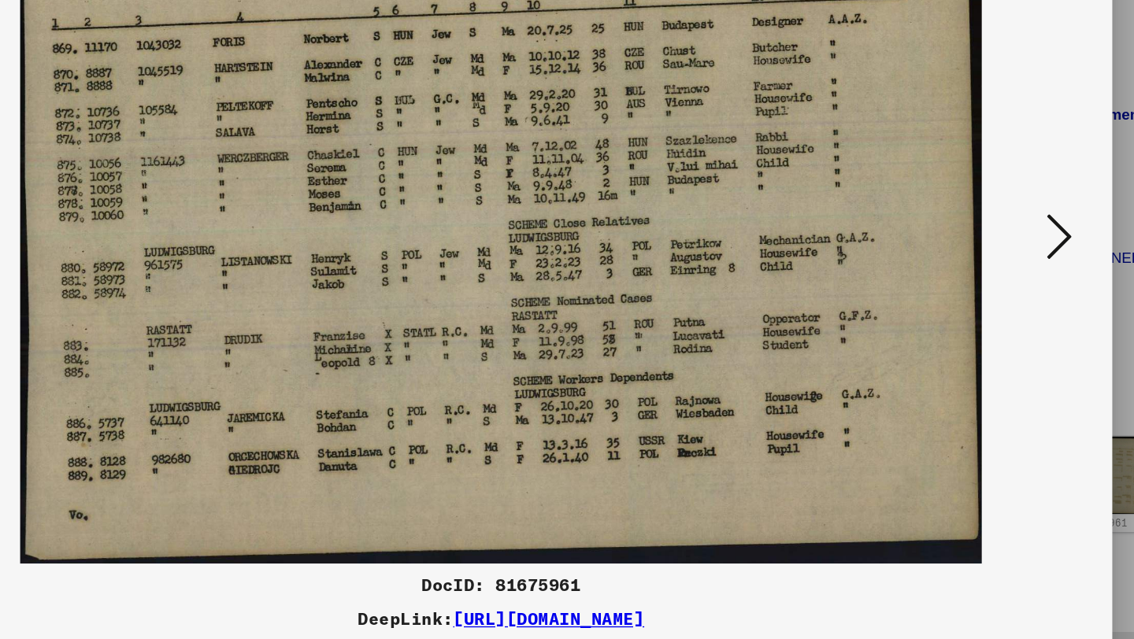
click at [442, 257] on img at bounding box center [567, 280] width 800 height 482
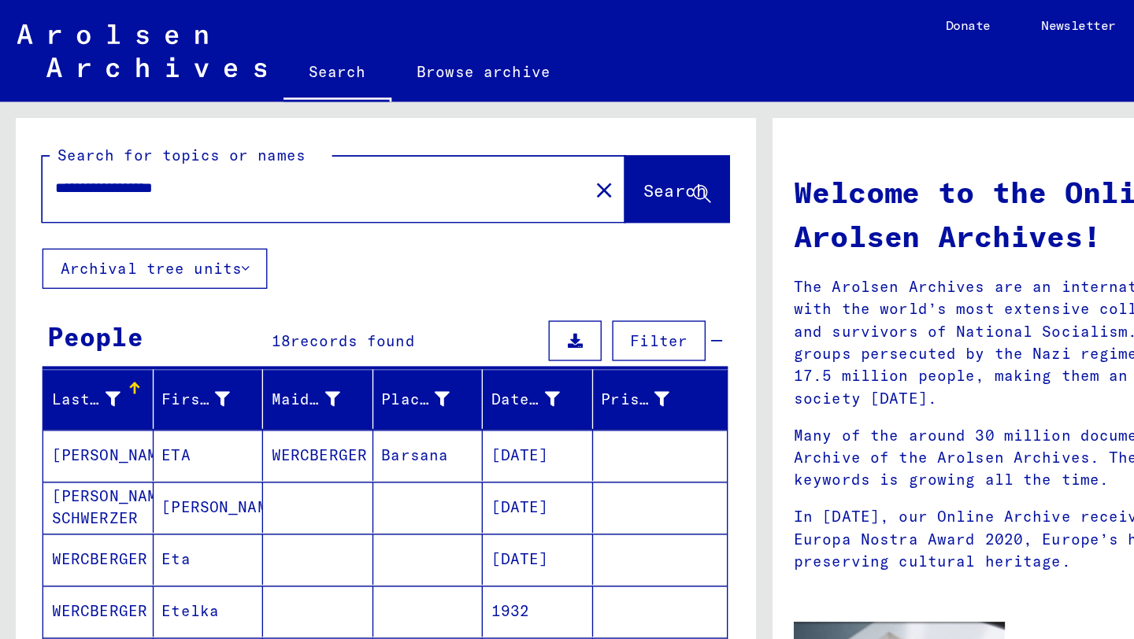
drag, startPoint x: 176, startPoint y: 137, endPoint x: 121, endPoint y: 139, distance: 54.4
click at [121, 139] on input "**********" at bounding box center [229, 139] width 376 height 17
type input "**********"
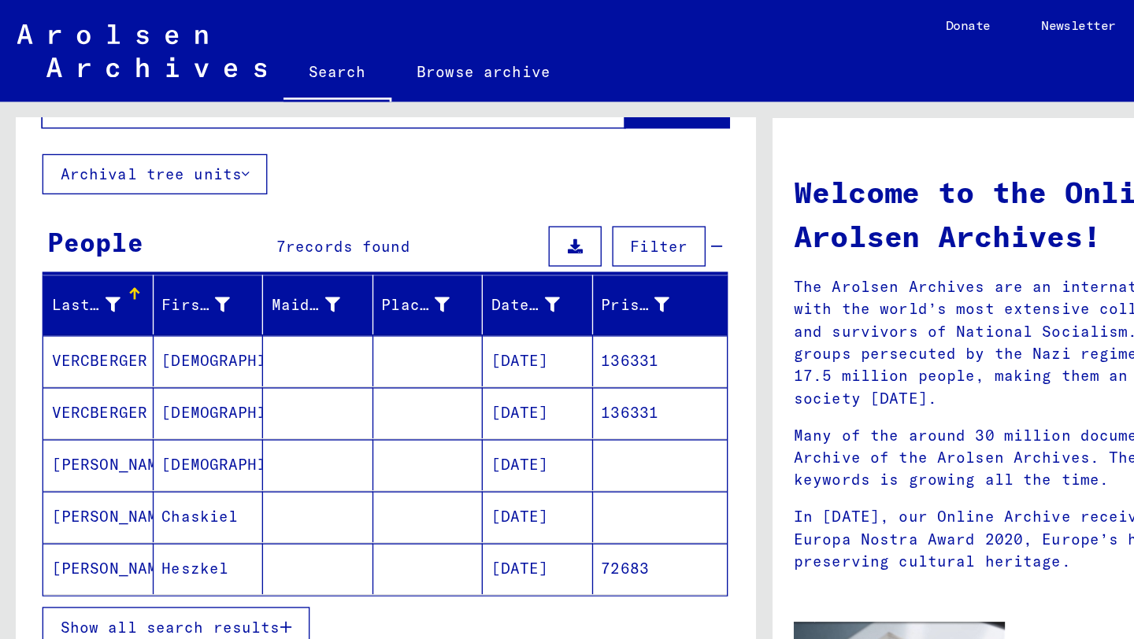
scroll to position [75, 0]
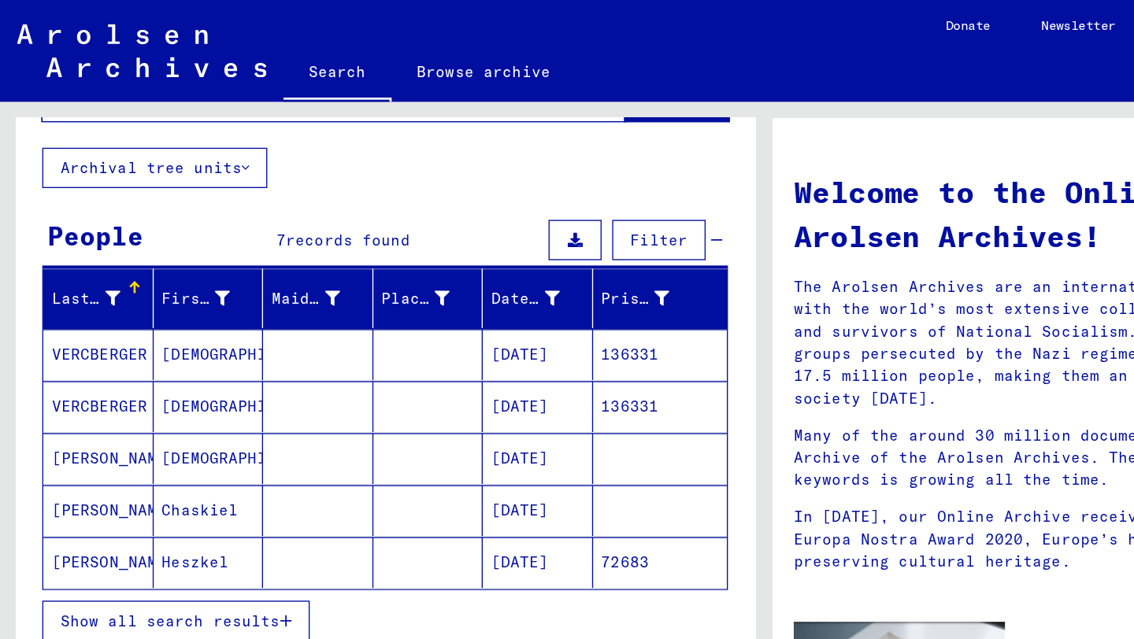
click at [409, 379] on mat-cell "12/07/1902" at bounding box center [399, 379] width 82 height 38
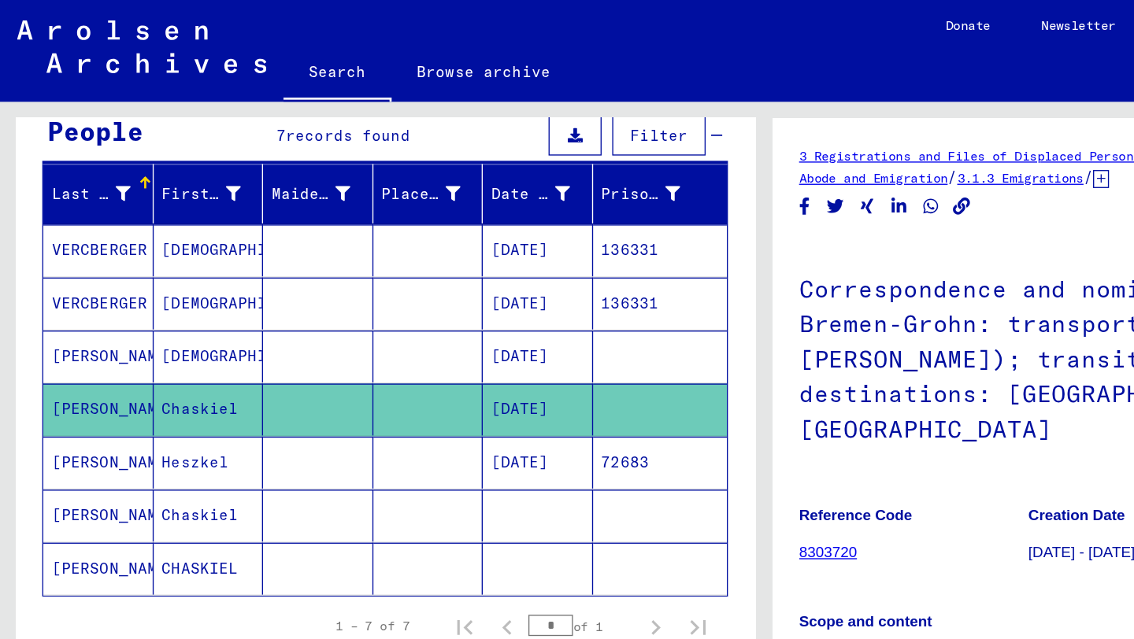
scroll to position [152, 0]
click at [146, 376] on mat-cell "Chaskiel" at bounding box center [155, 383] width 82 height 39
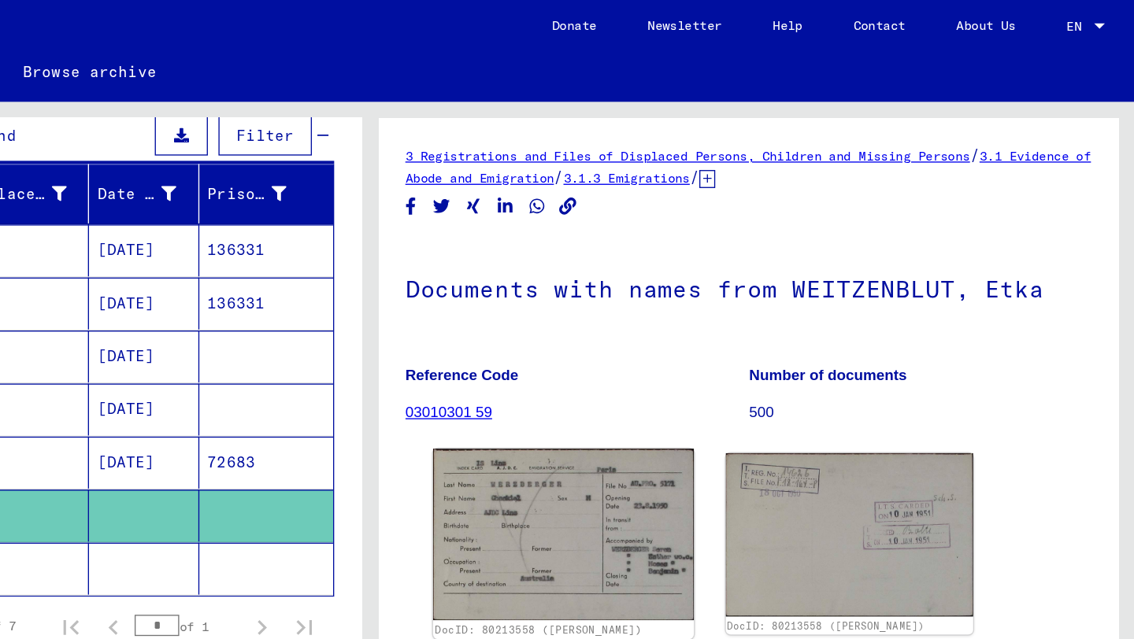
click at [716, 388] on img at bounding box center [709, 397] width 193 height 128
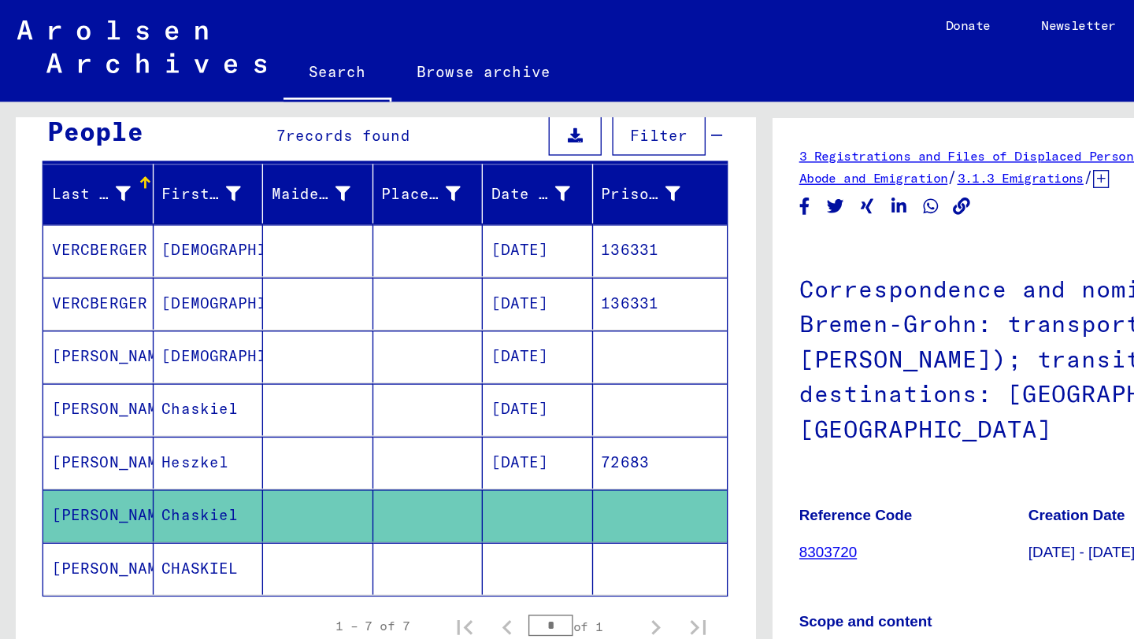
click at [154, 421] on mat-cell "CHASKIEL" at bounding box center [155, 422] width 82 height 39
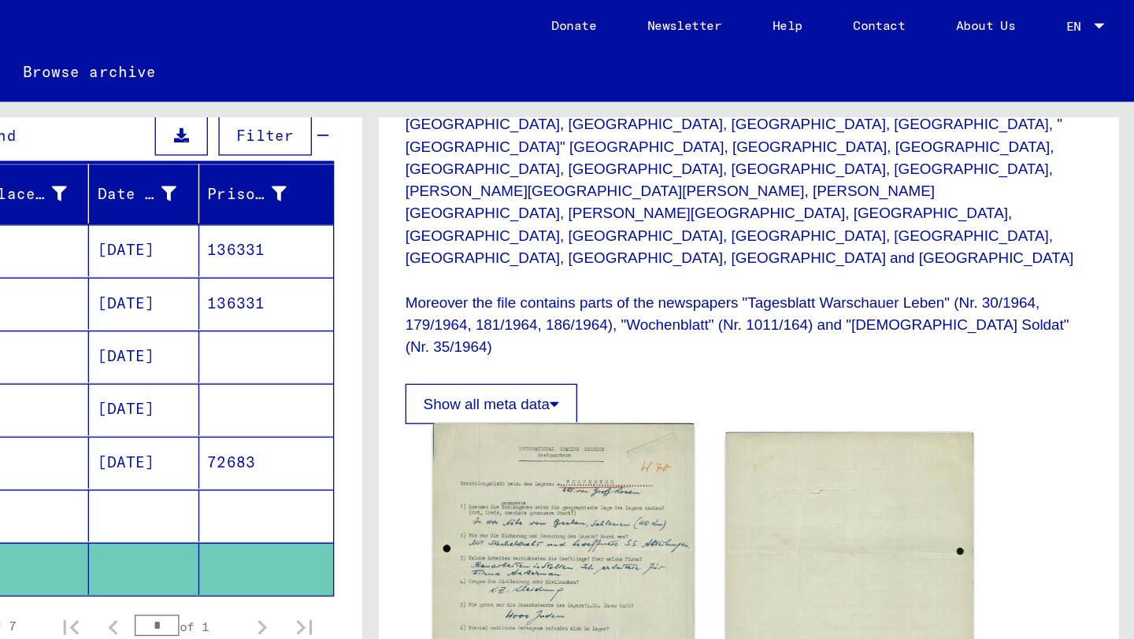
scroll to position [640, 0]
click at [731, 314] on img at bounding box center [709, 449] width 193 height 271
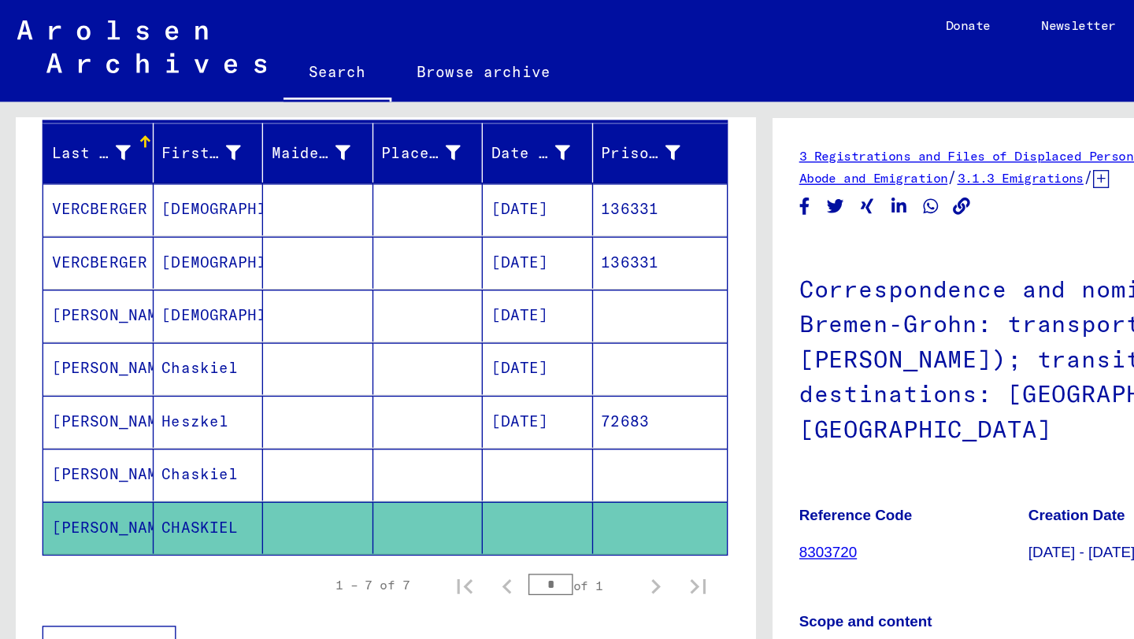
scroll to position [213, 0]
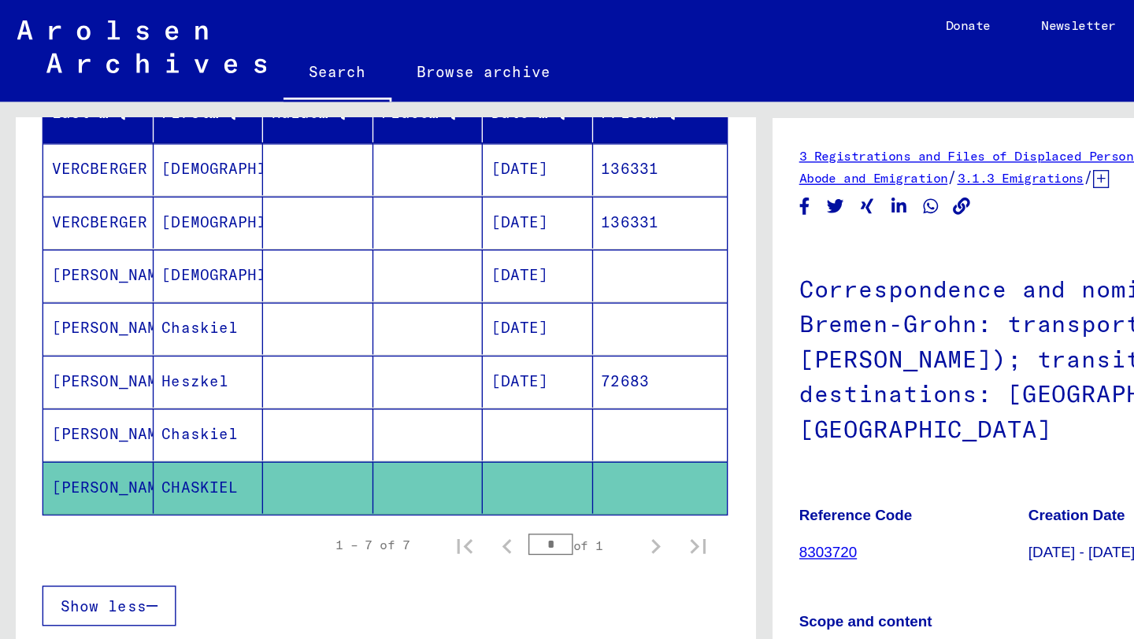
click at [141, 129] on mat-cell "EZEKIEL" at bounding box center [155, 125] width 82 height 39
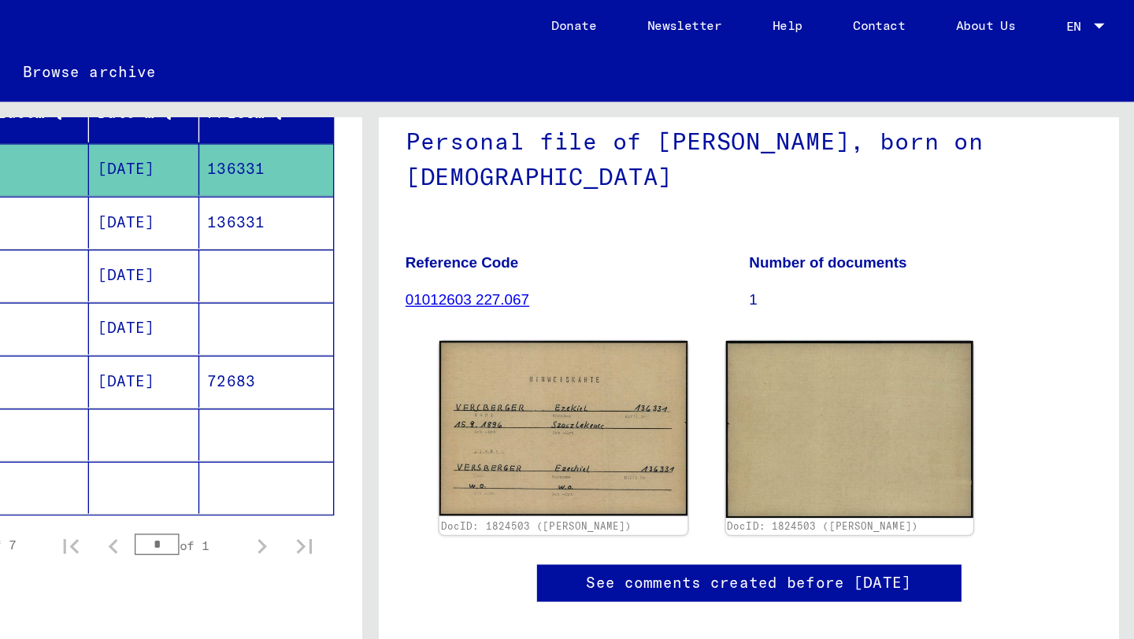
scroll to position [95, 0]
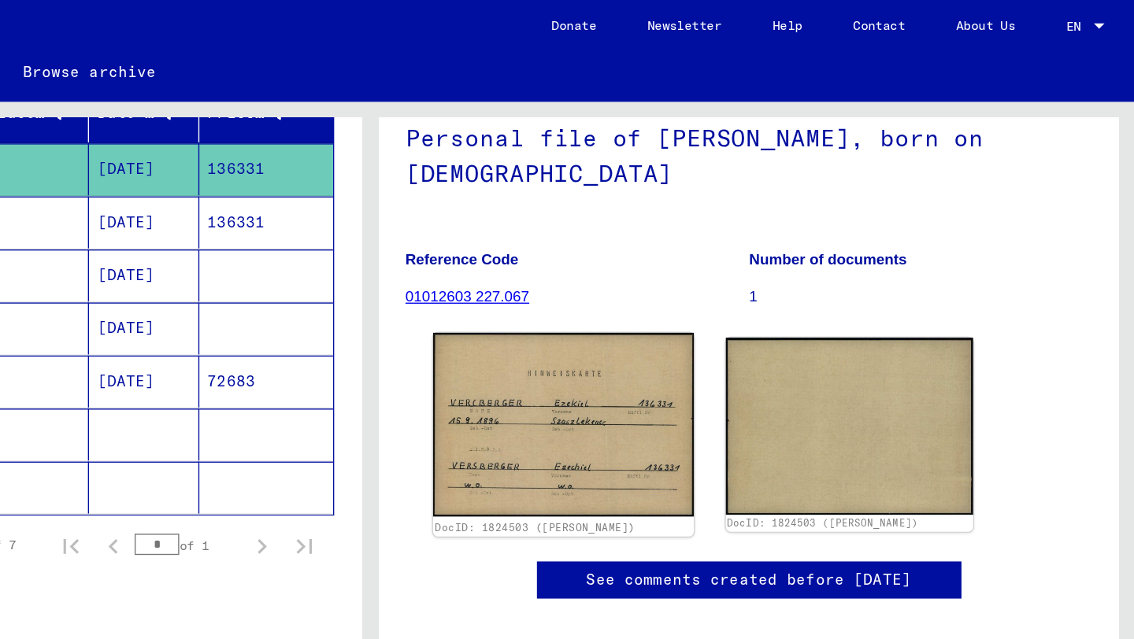
click at [701, 349] on img at bounding box center [709, 315] width 193 height 136
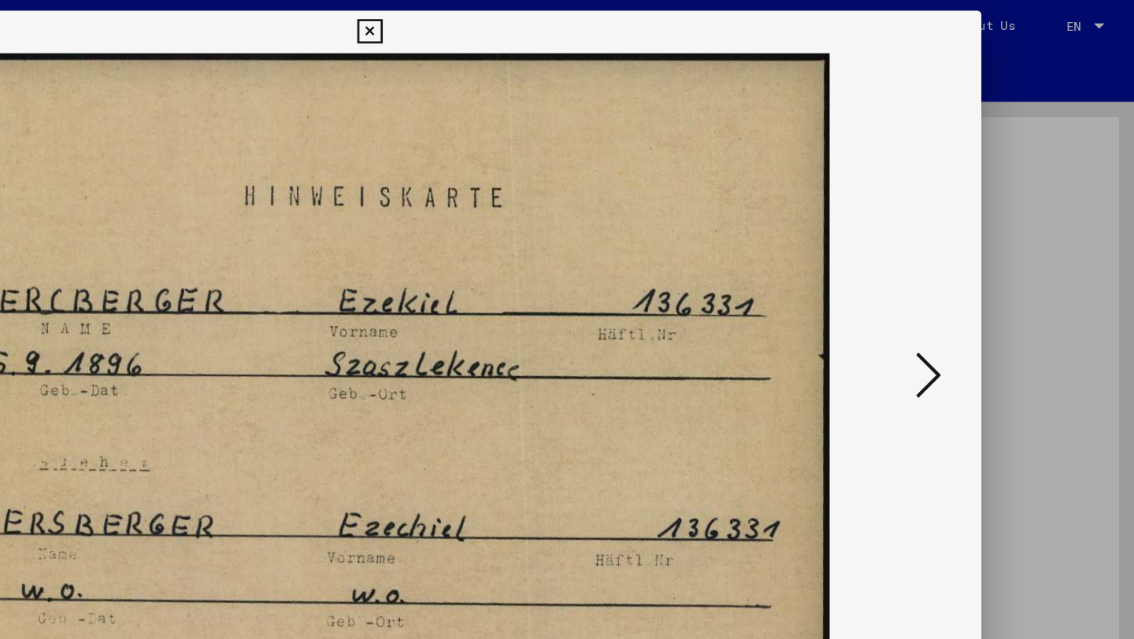
scroll to position [0, 0]
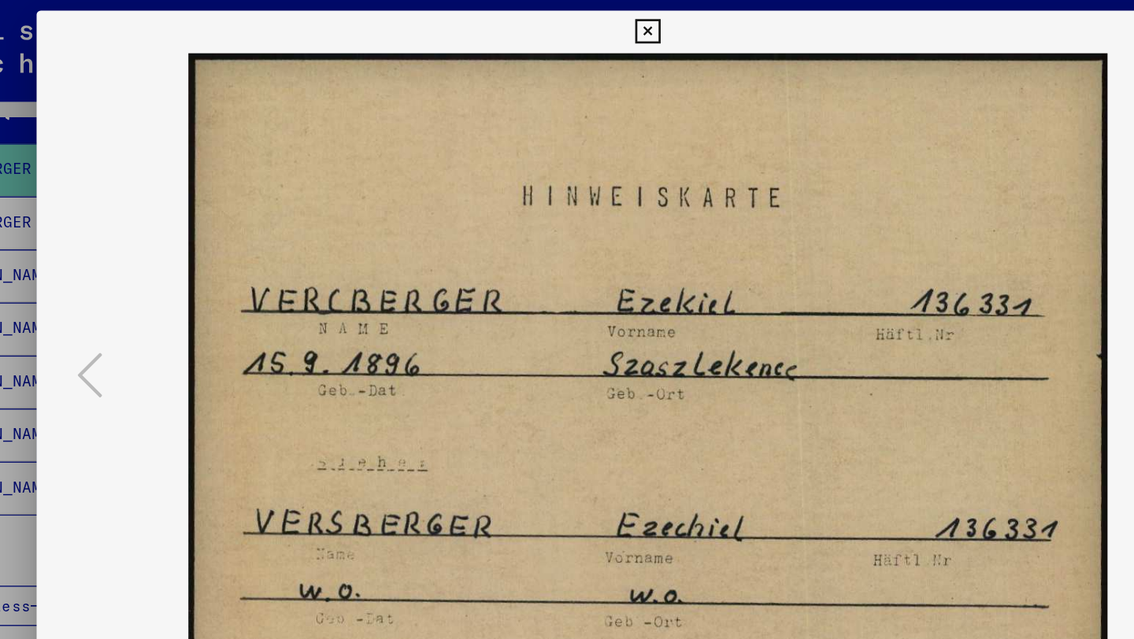
click at [566, 18] on icon at bounding box center [566, 23] width 18 height 19
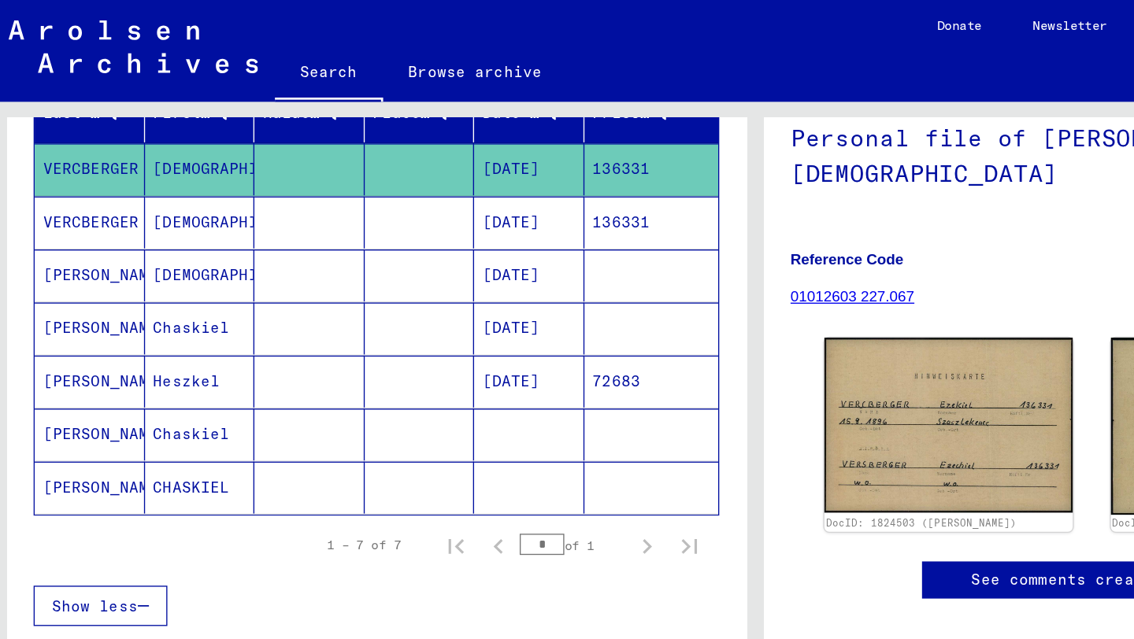
click at [134, 209] on mat-cell "EZEKIEL" at bounding box center [155, 204] width 82 height 39
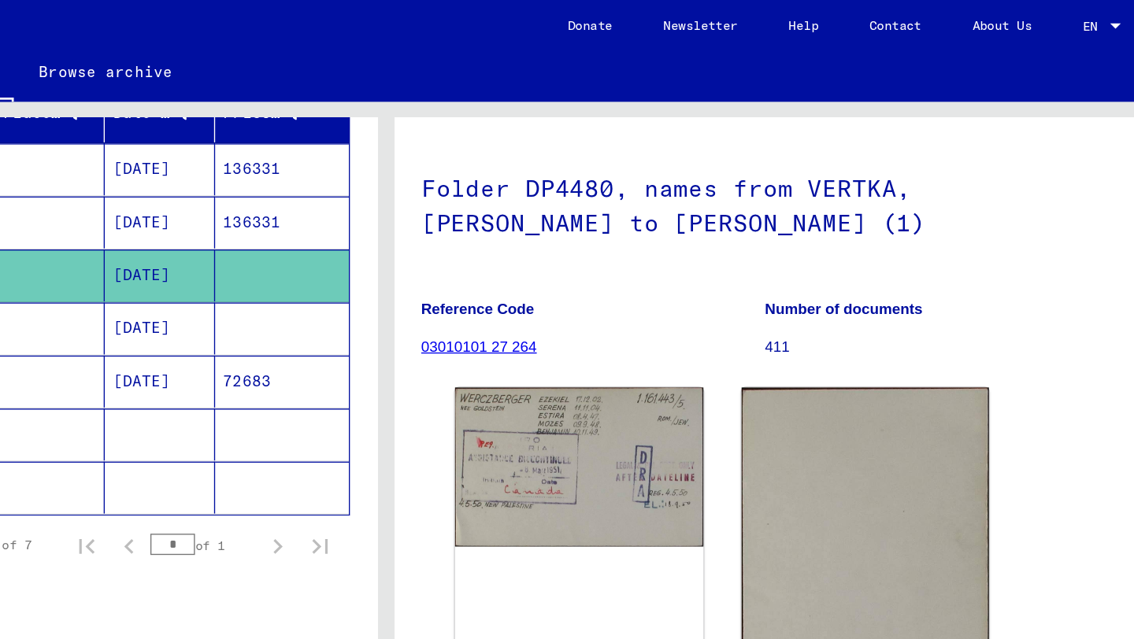
scroll to position [76, 0]
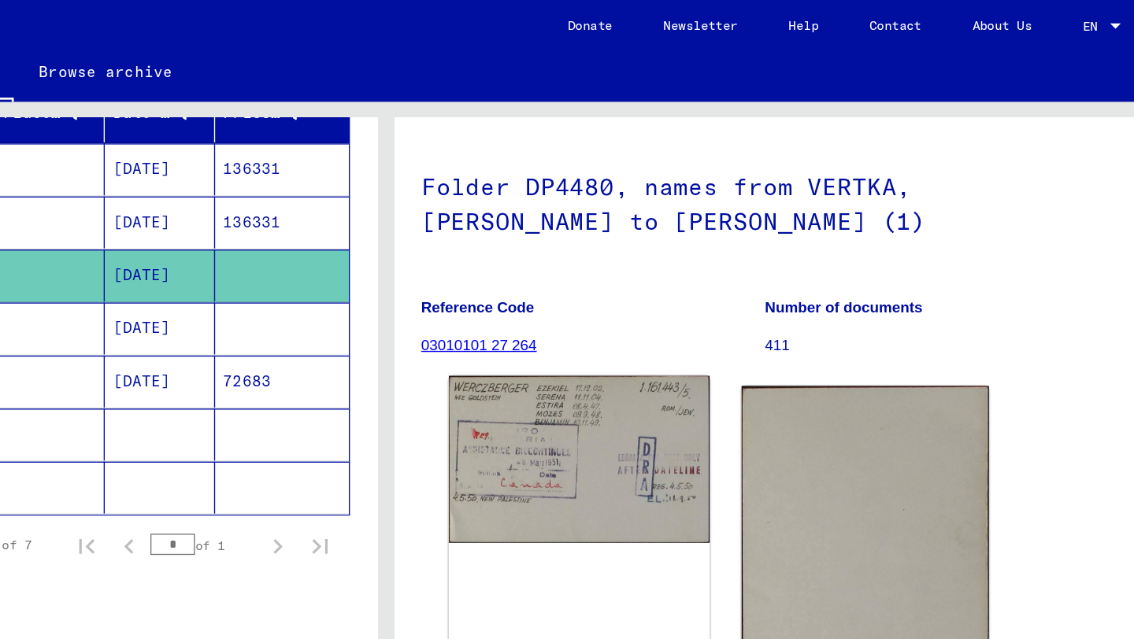
click at [689, 329] on img at bounding box center [709, 341] width 193 height 124
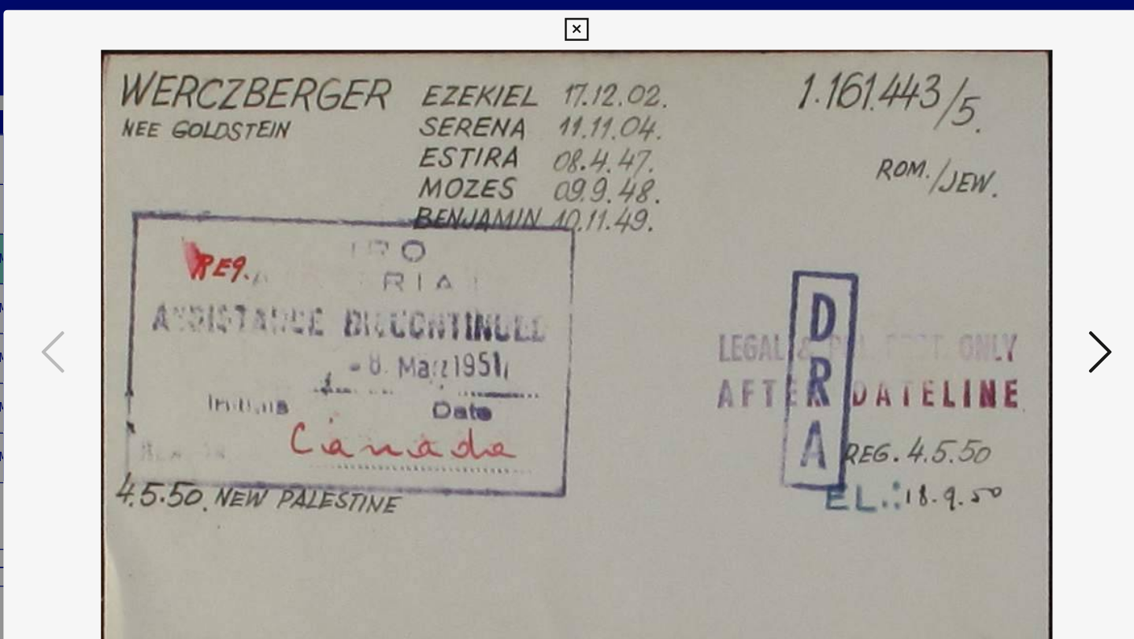
click at [565, 20] on icon at bounding box center [566, 23] width 18 height 19
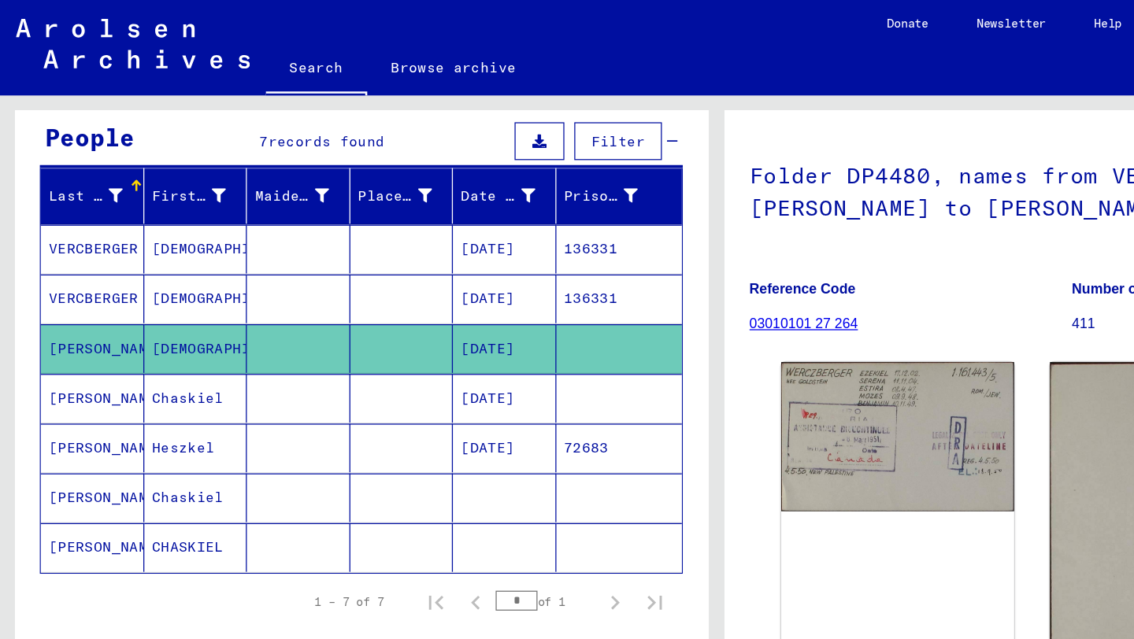
scroll to position [139, 0]
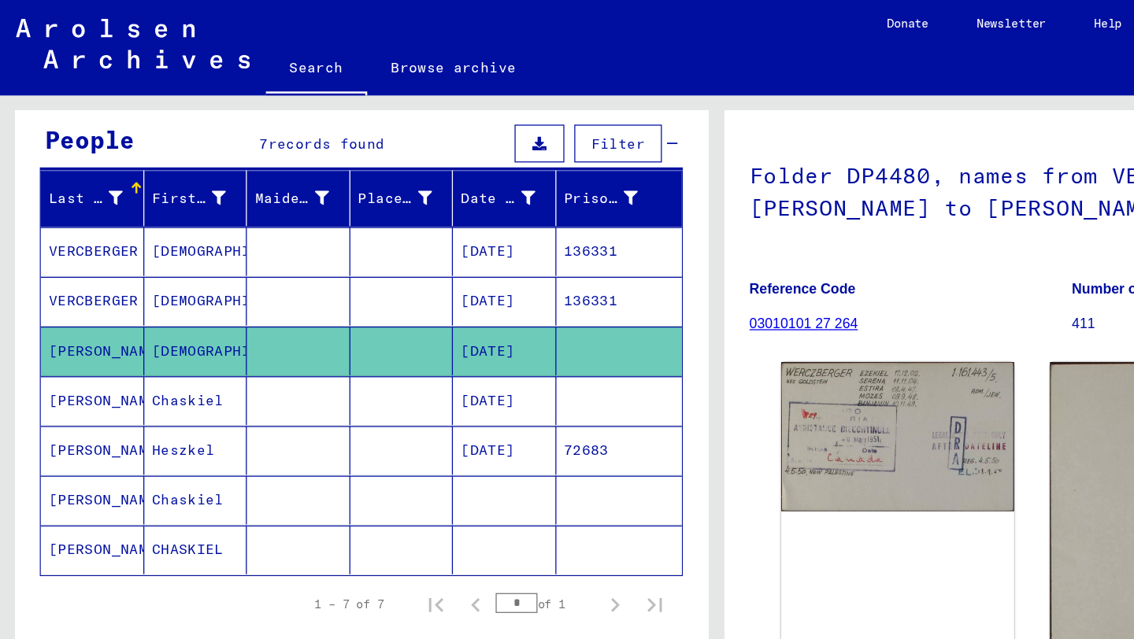
click at [463, 235] on mat-cell "136331" at bounding box center [490, 238] width 100 height 39
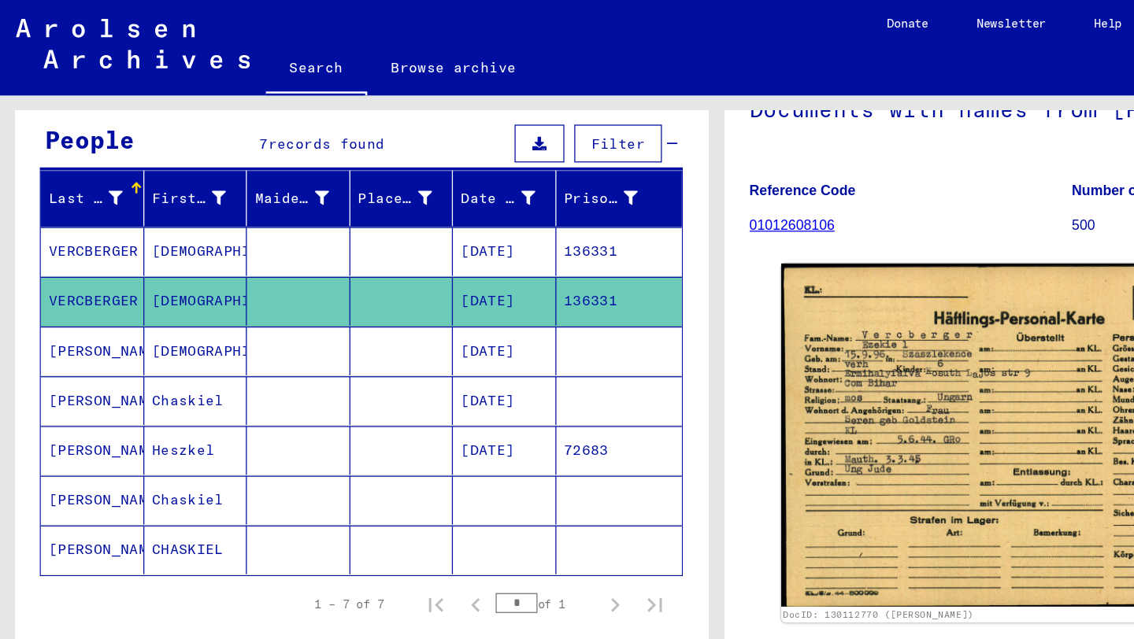
click at [389, 276] on mat-cell "12/17/1902" at bounding box center [399, 277] width 82 height 39
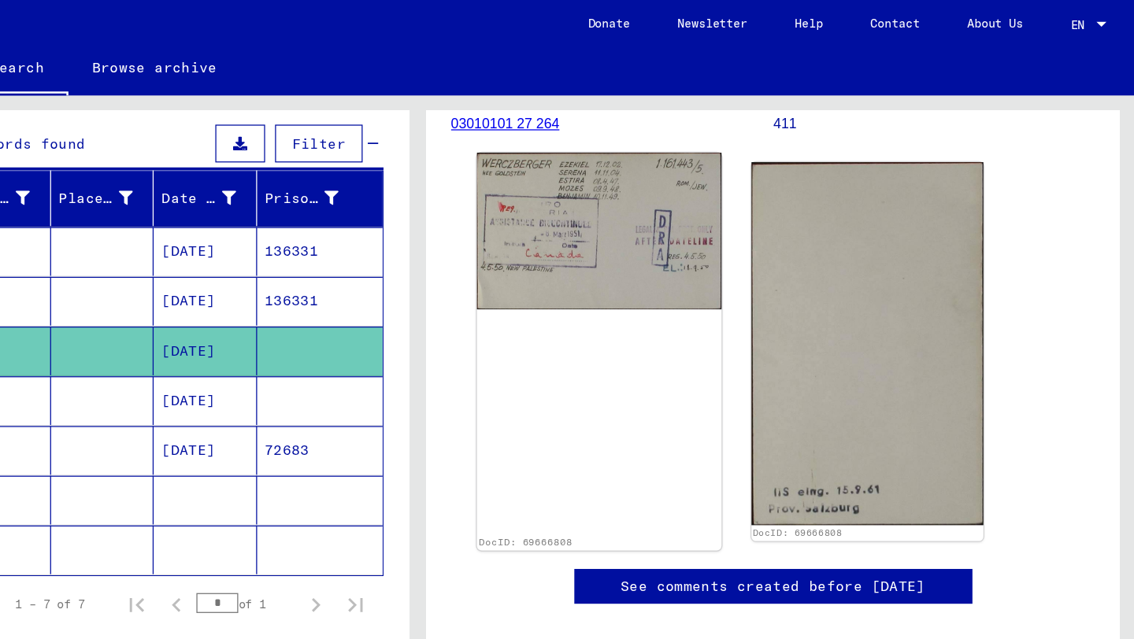
scroll to position [239, 0]
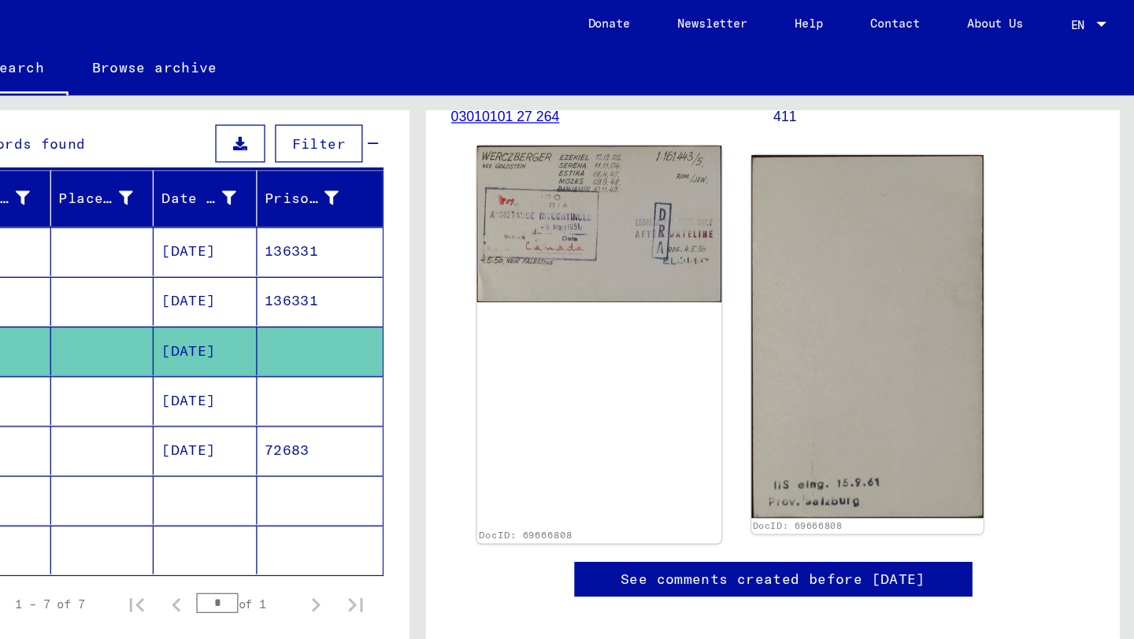
click at [695, 224] on img at bounding box center [709, 178] width 193 height 124
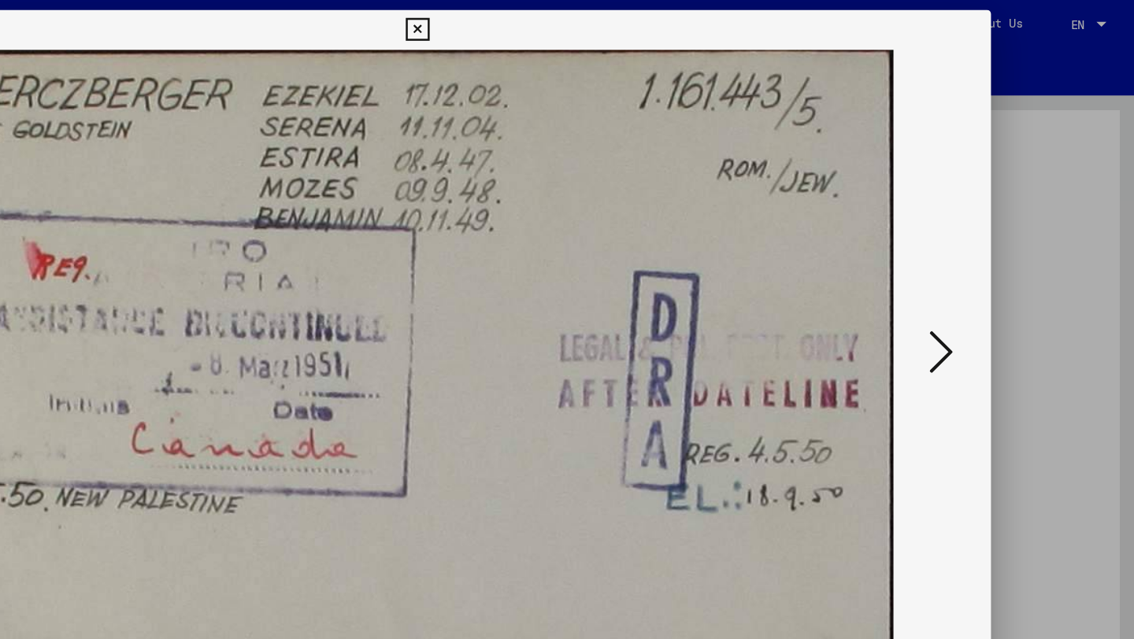
scroll to position [0, 0]
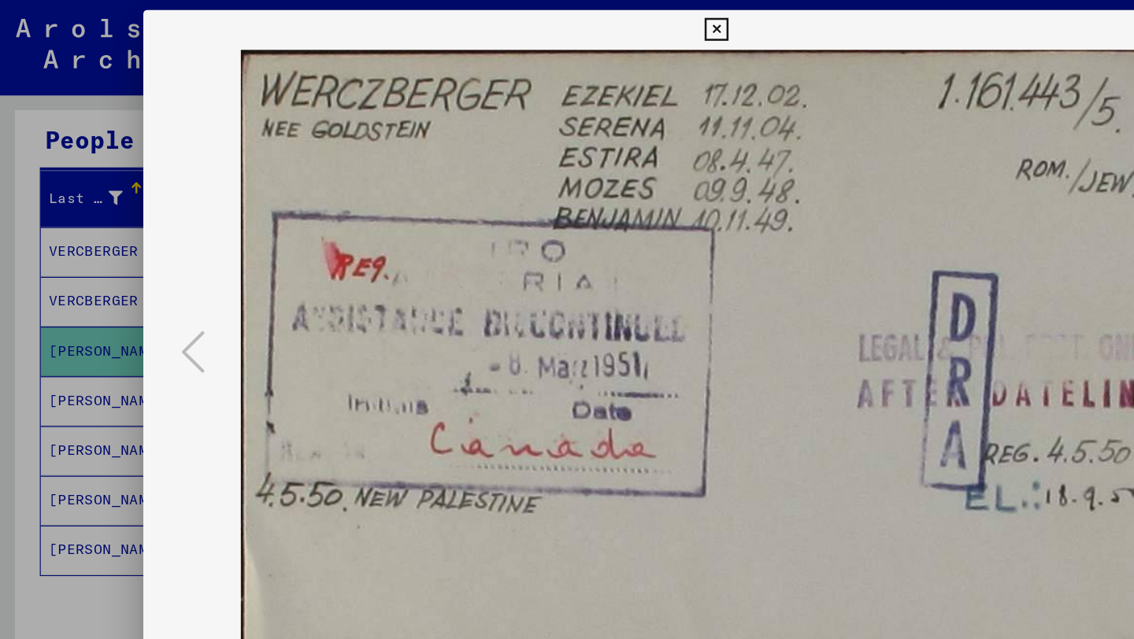
click at [561, 26] on icon at bounding box center [566, 23] width 18 height 19
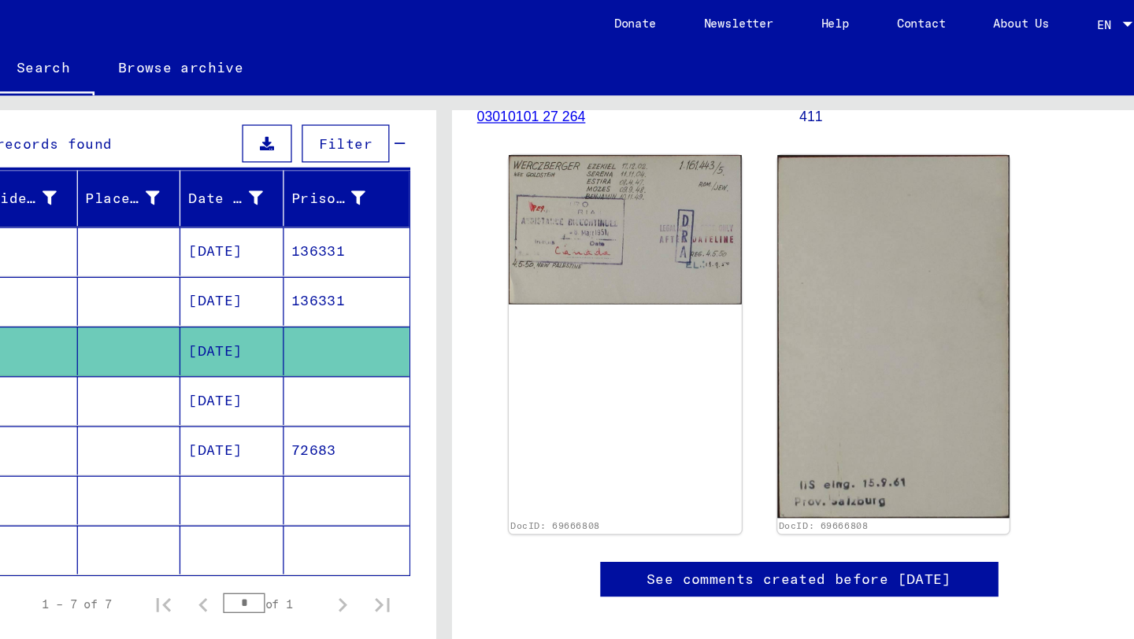
click at [643, 98] on link "03010101 27 264" at bounding box center [636, 92] width 86 height 13
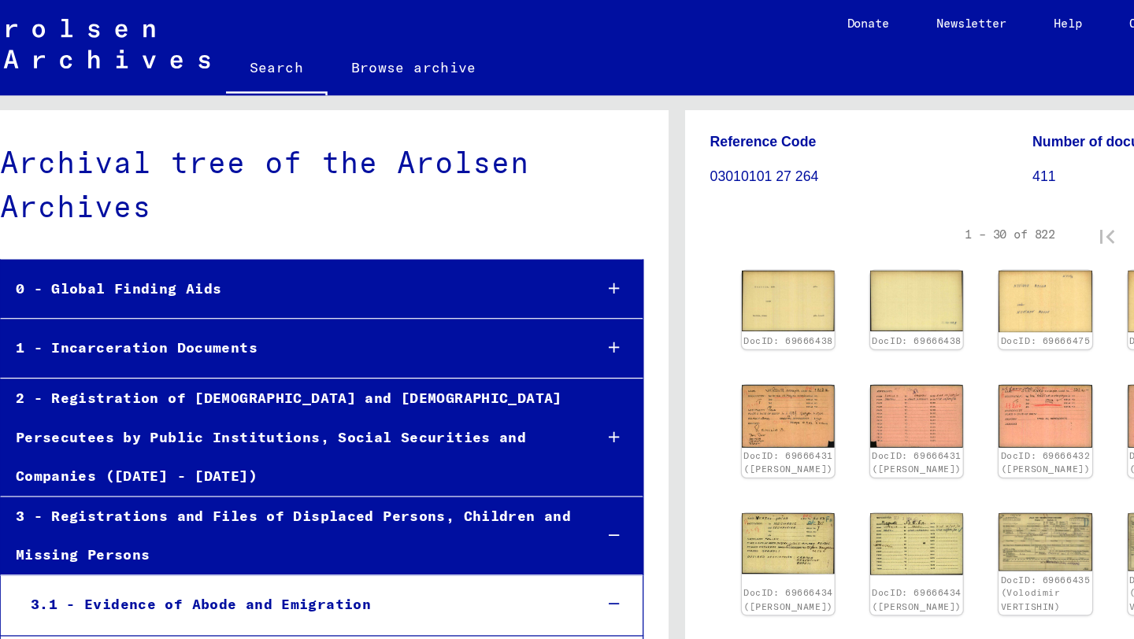
scroll to position [21799, 0]
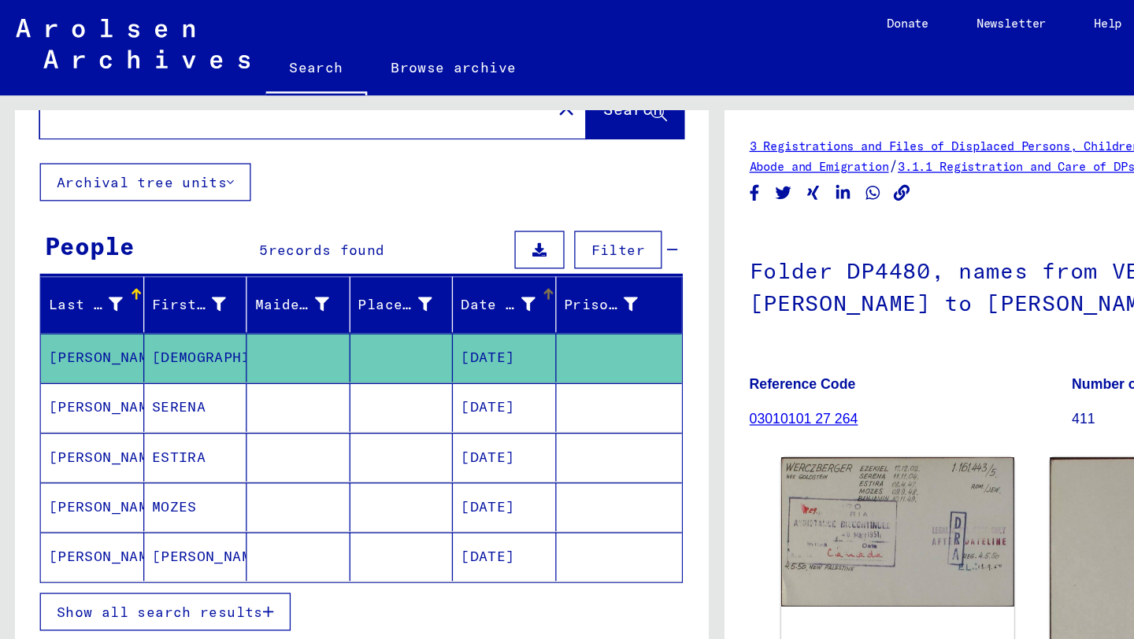
scroll to position [57, 0]
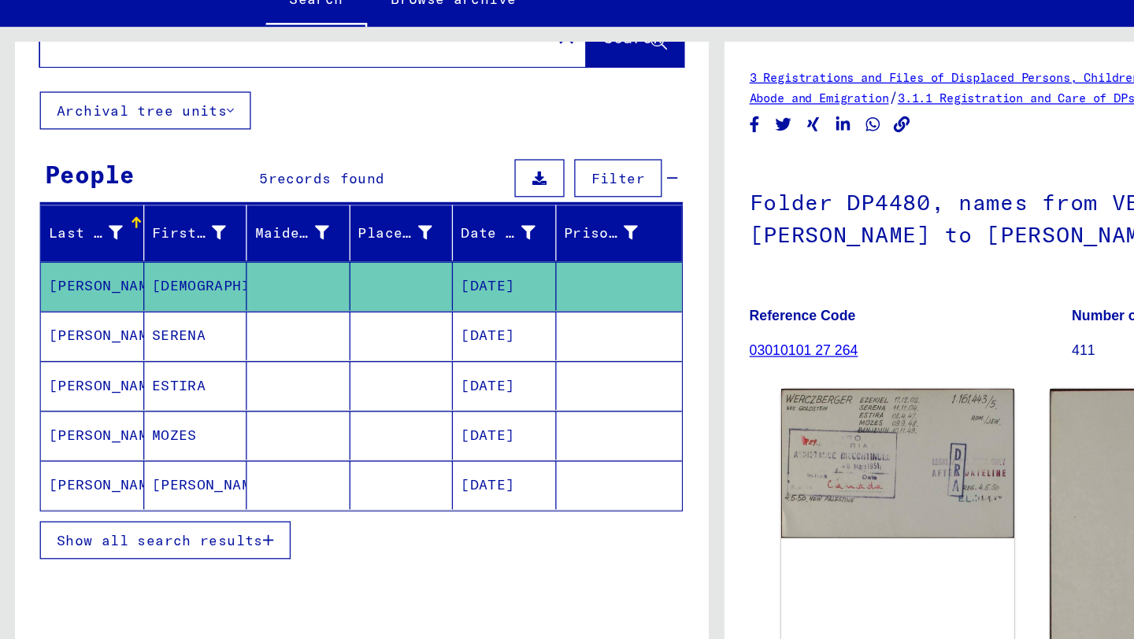
click at [139, 394] on mat-cell "MOZES" at bounding box center [155, 398] width 82 height 39
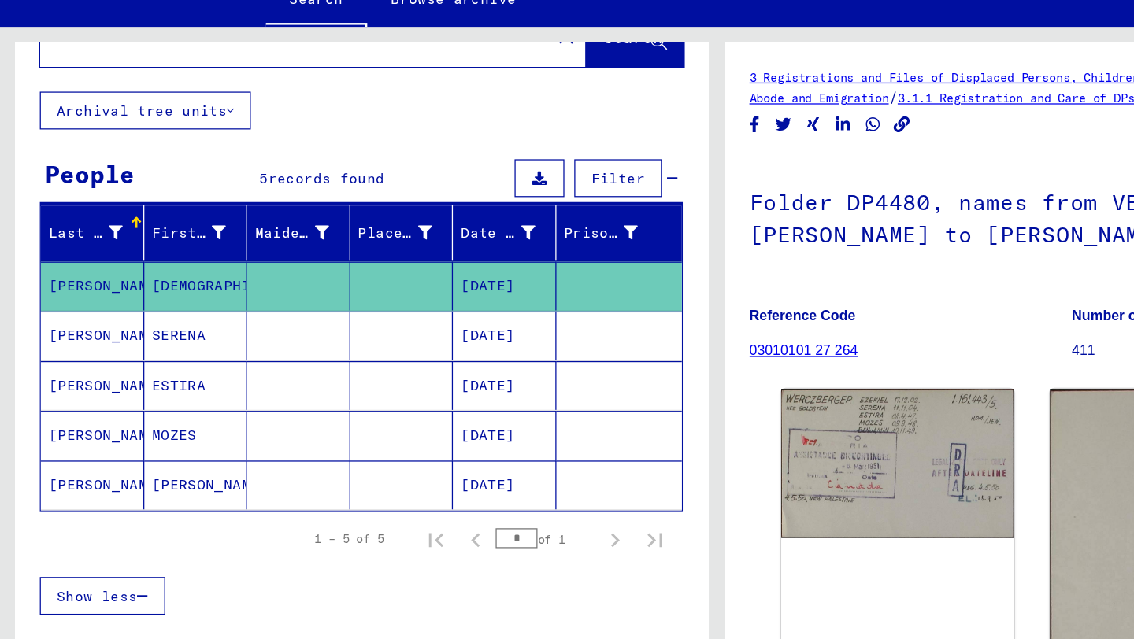
click at [423, 394] on mat-cell "09/09/1948" at bounding box center [399, 398] width 82 height 39
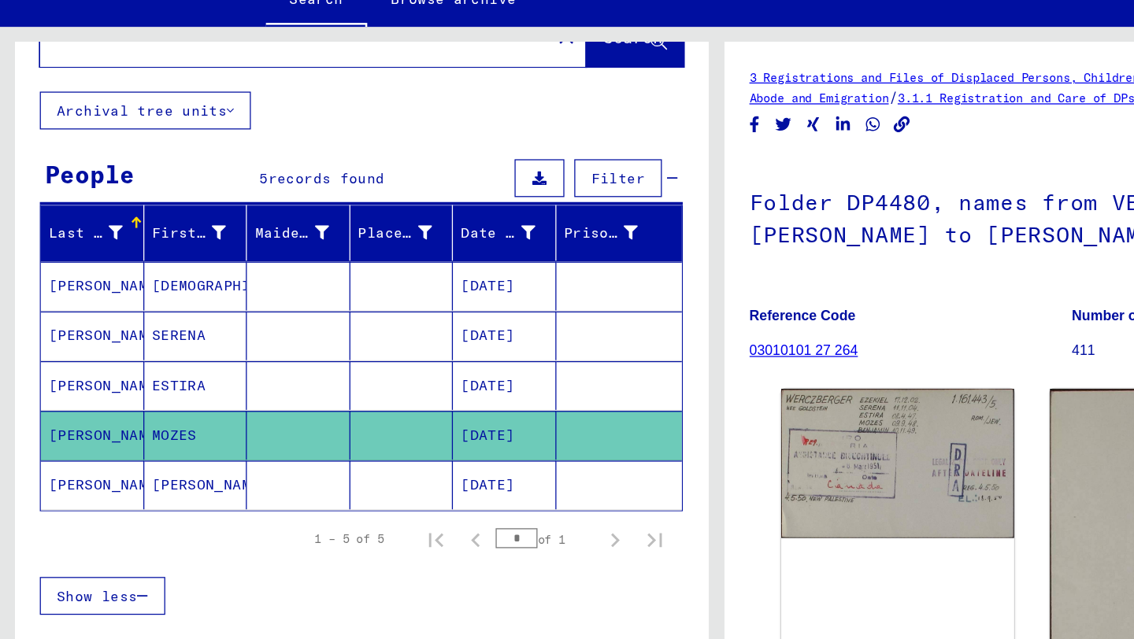
click at [394, 393] on mat-cell "09/09/1948" at bounding box center [399, 398] width 82 height 39
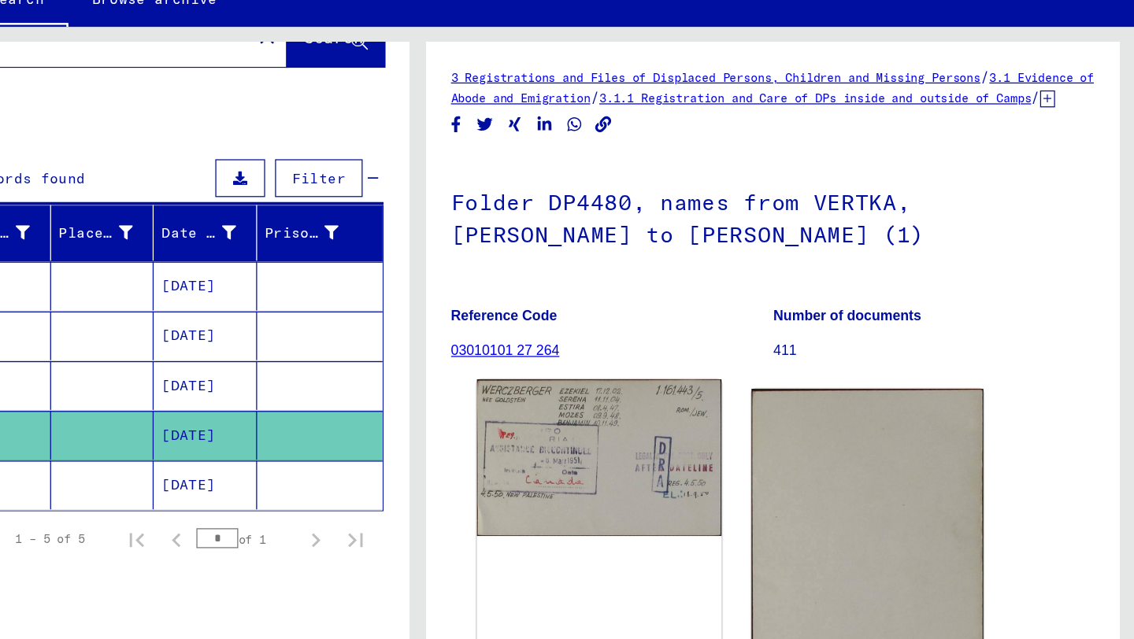
click at [691, 427] on img at bounding box center [709, 417] width 193 height 124
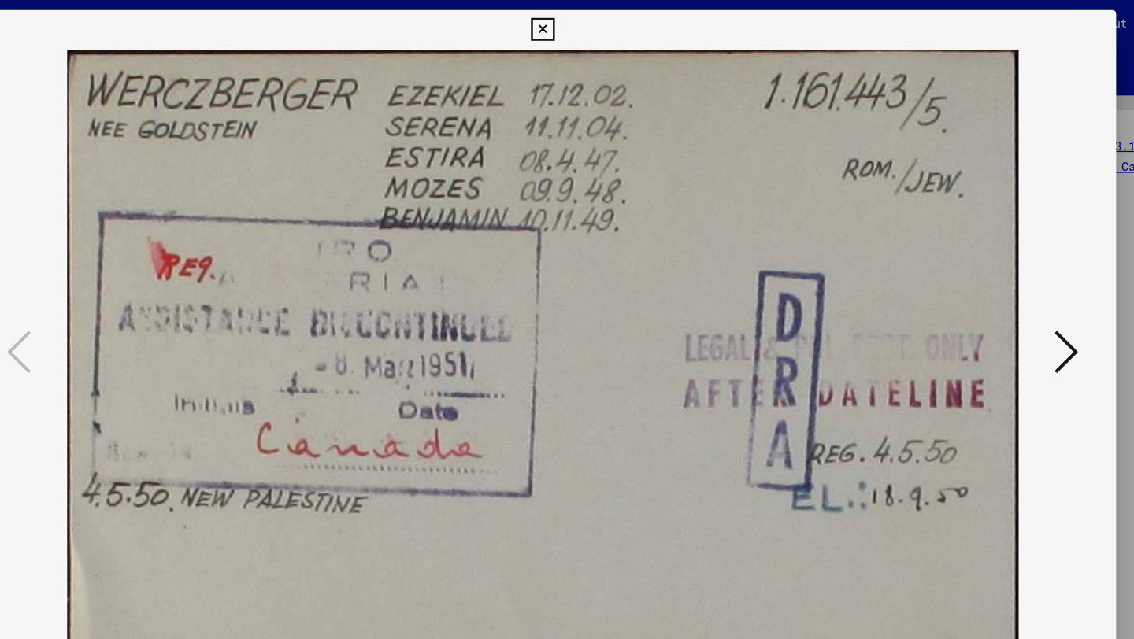
click at [569, 17] on icon at bounding box center [566, 23] width 18 height 19
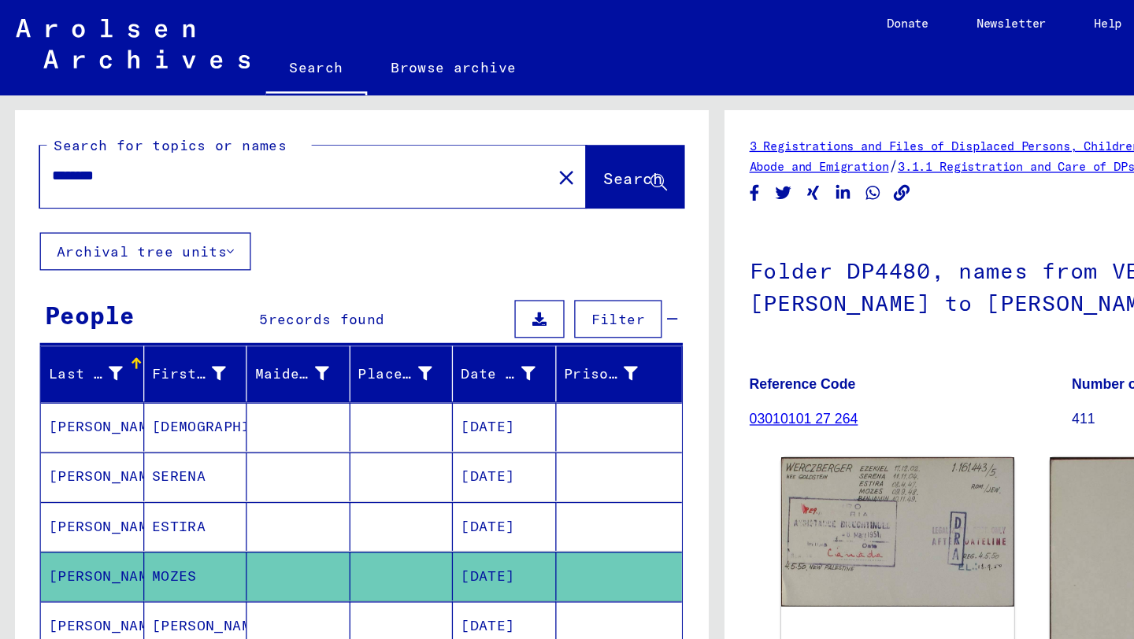
click at [119, 142] on input "********" at bounding box center [233, 139] width 385 height 17
drag, startPoint x: 134, startPoint y: 139, endPoint x: 0, endPoint y: 139, distance: 133.8
click at [0, 139] on div "Search for topics or names ******** close Search Archival tree units People 5 r…" at bounding box center [283, 351] width 567 height 550
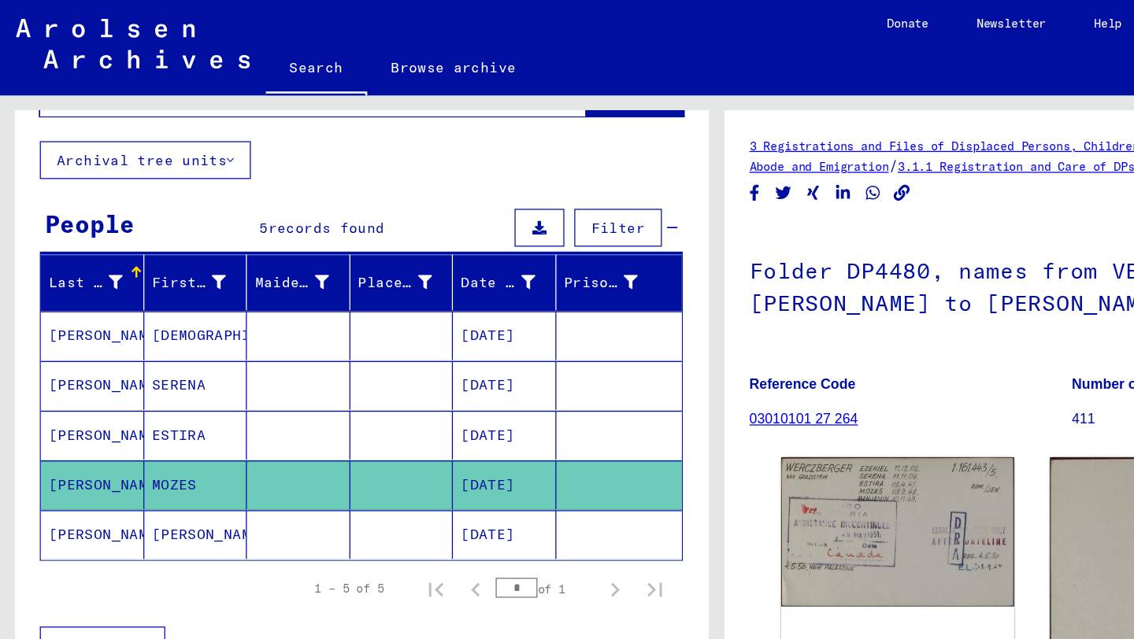
scroll to position [74, 0]
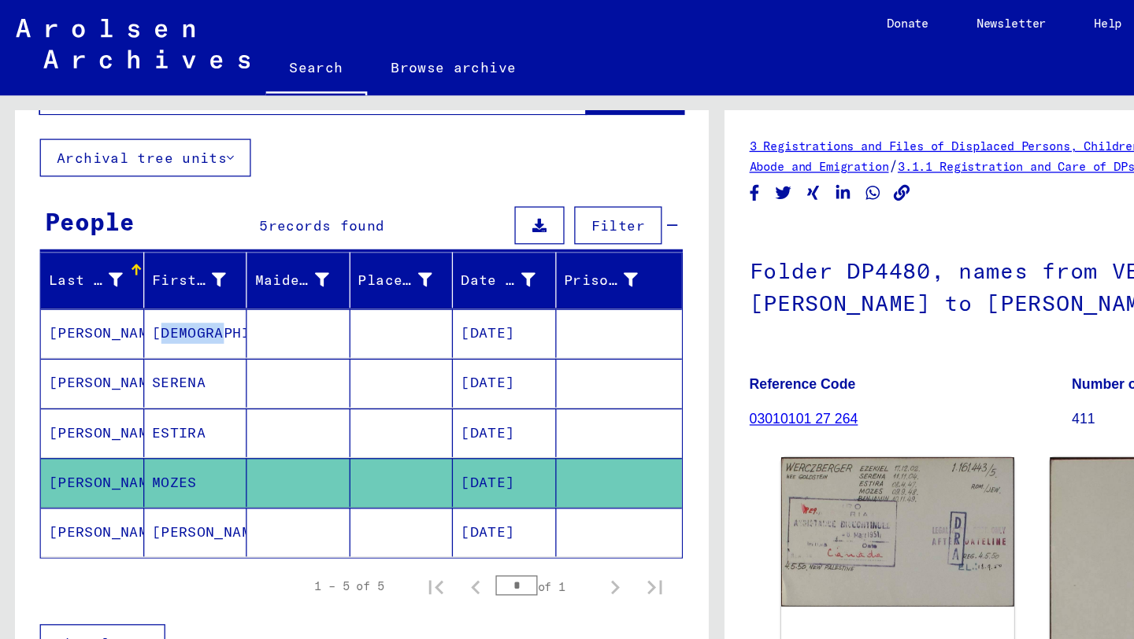
drag, startPoint x: 176, startPoint y: 262, endPoint x: 120, endPoint y: 263, distance: 55.9
click at [120, 263] on mat-cell "EZEKIEL" at bounding box center [155, 264] width 82 height 39
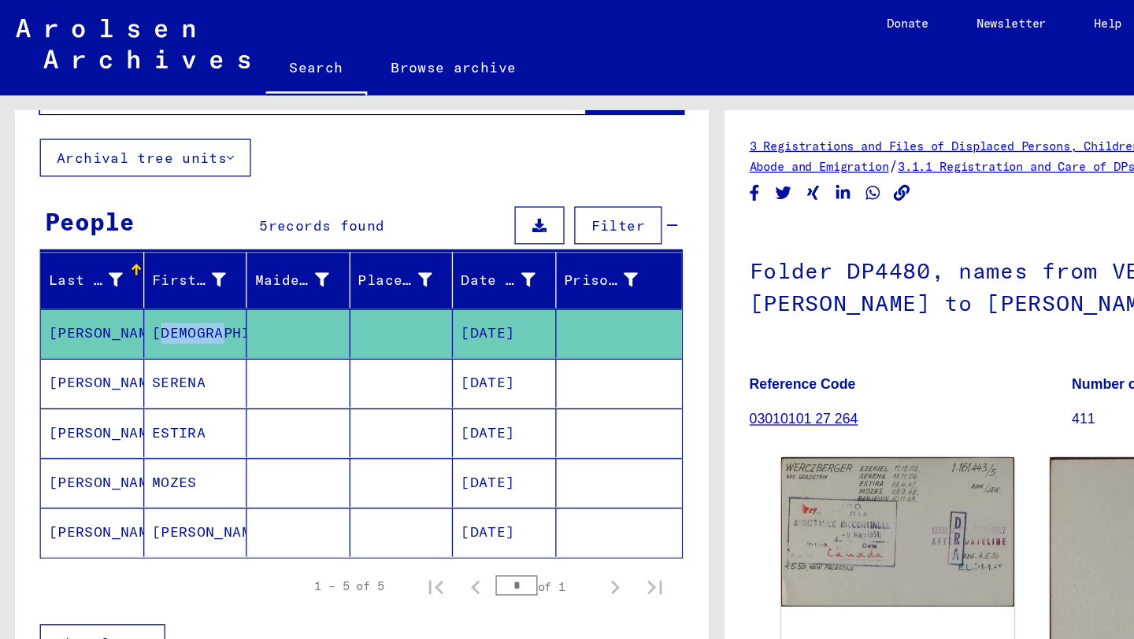
copy mat-cell "EZEKIEL"
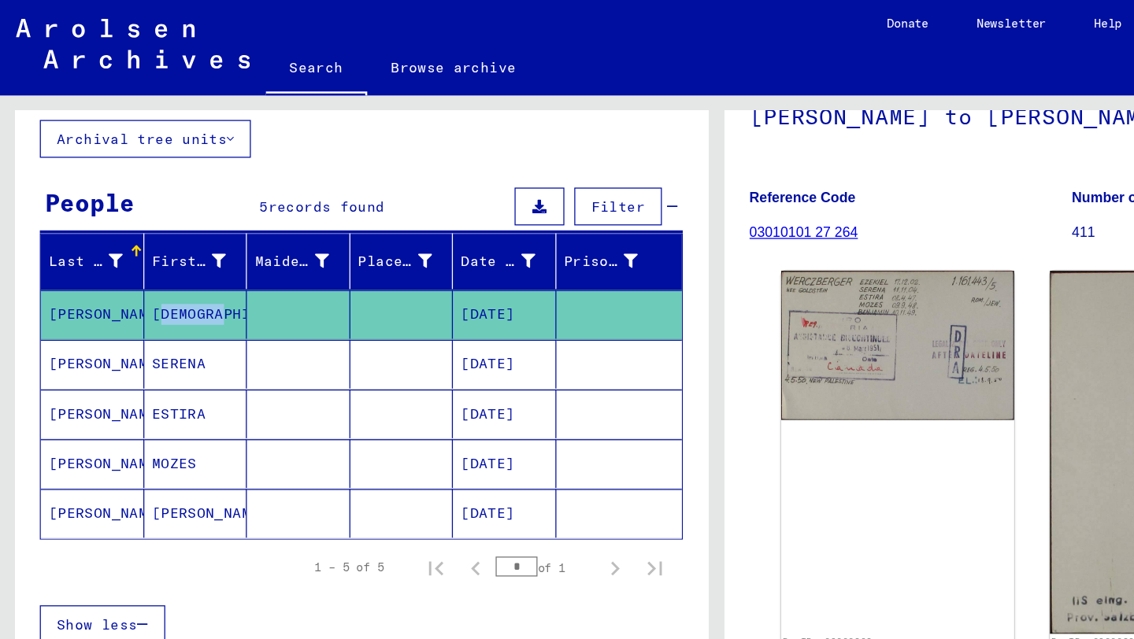
scroll to position [88, 0]
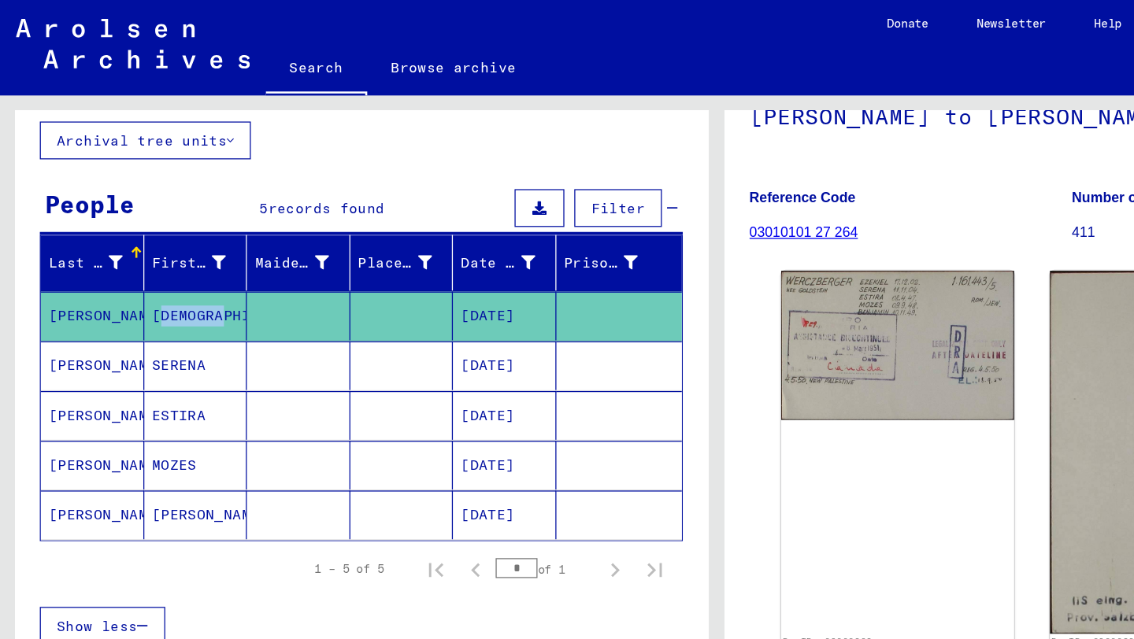
click at [154, 241] on mat-cell "EZEKIEL" at bounding box center [155, 250] width 82 height 39
